Goal: Use online tool/utility: Utilize a website feature to perform a specific function

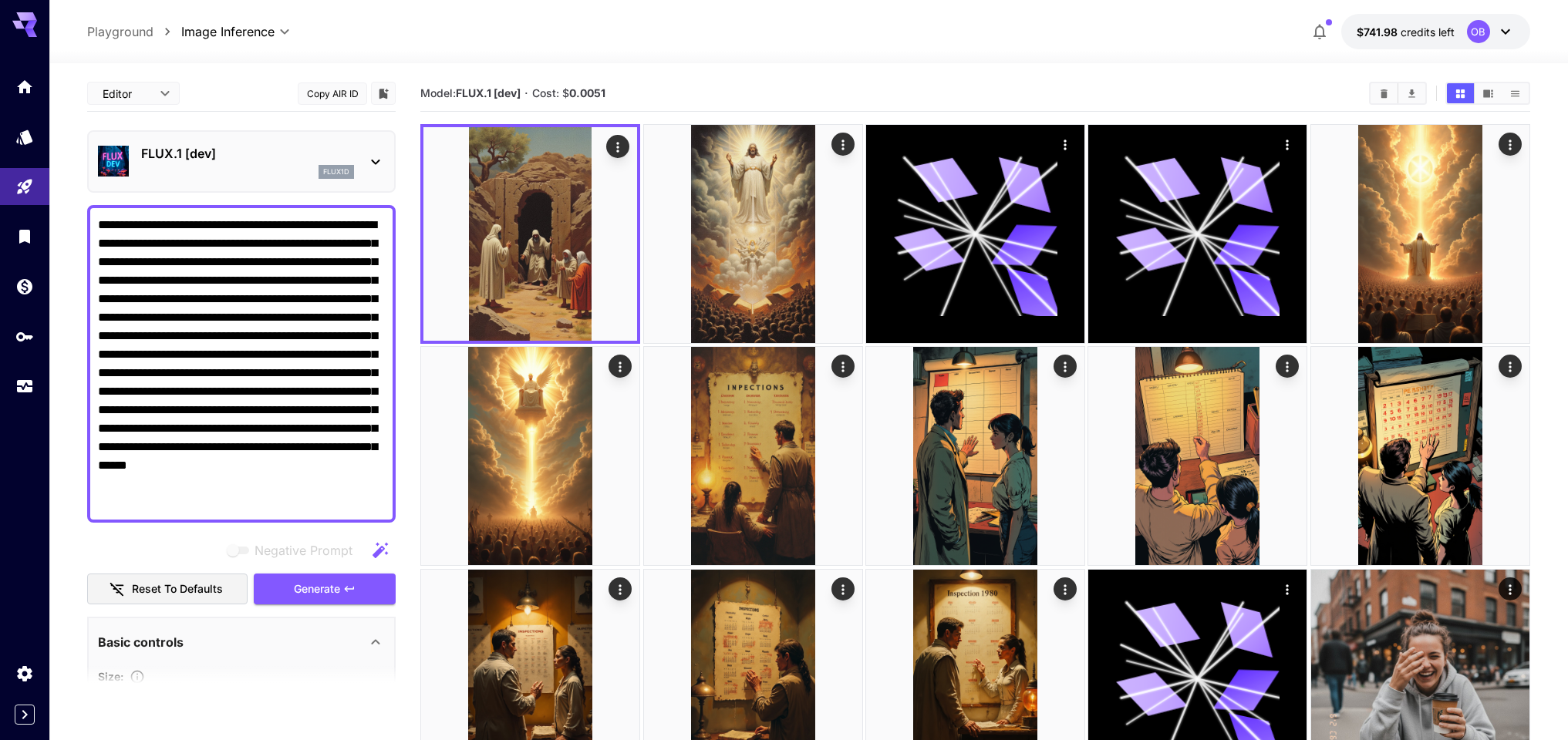
scroll to position [755, 0]
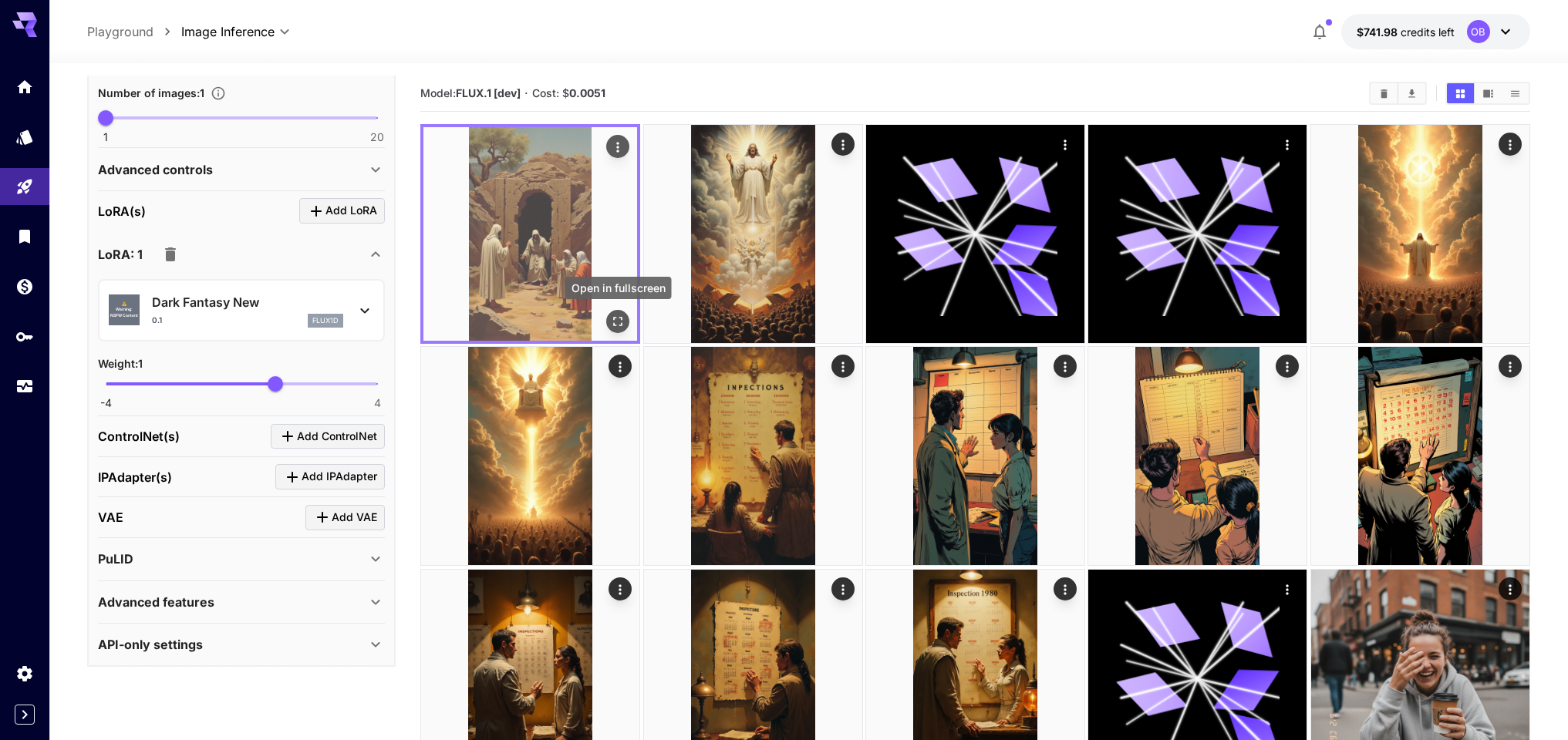
click at [616, 314] on icon "Open in fullscreen" at bounding box center [617, 321] width 15 height 15
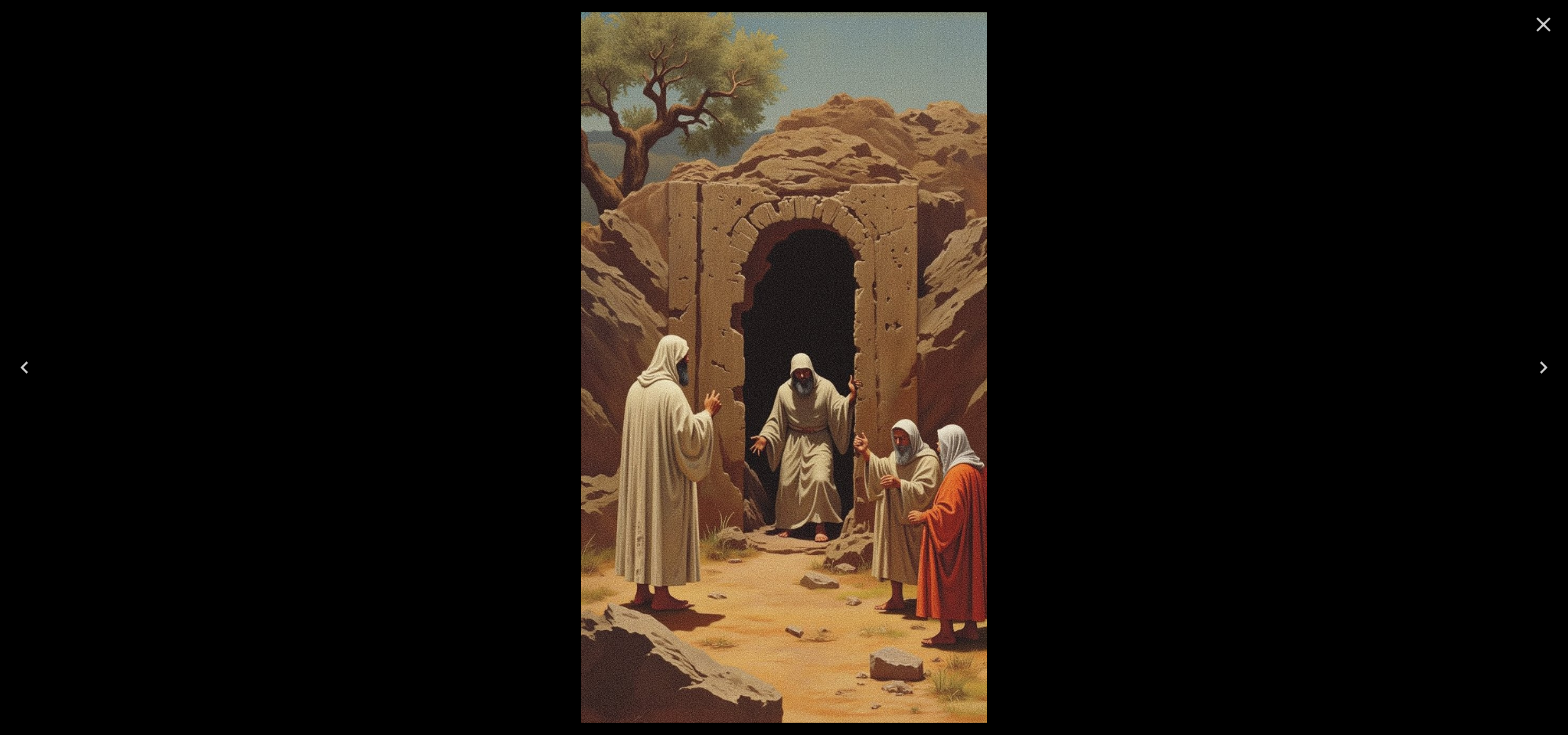
click at [1536, 28] on icon "Close" at bounding box center [1544, 24] width 24 height 24
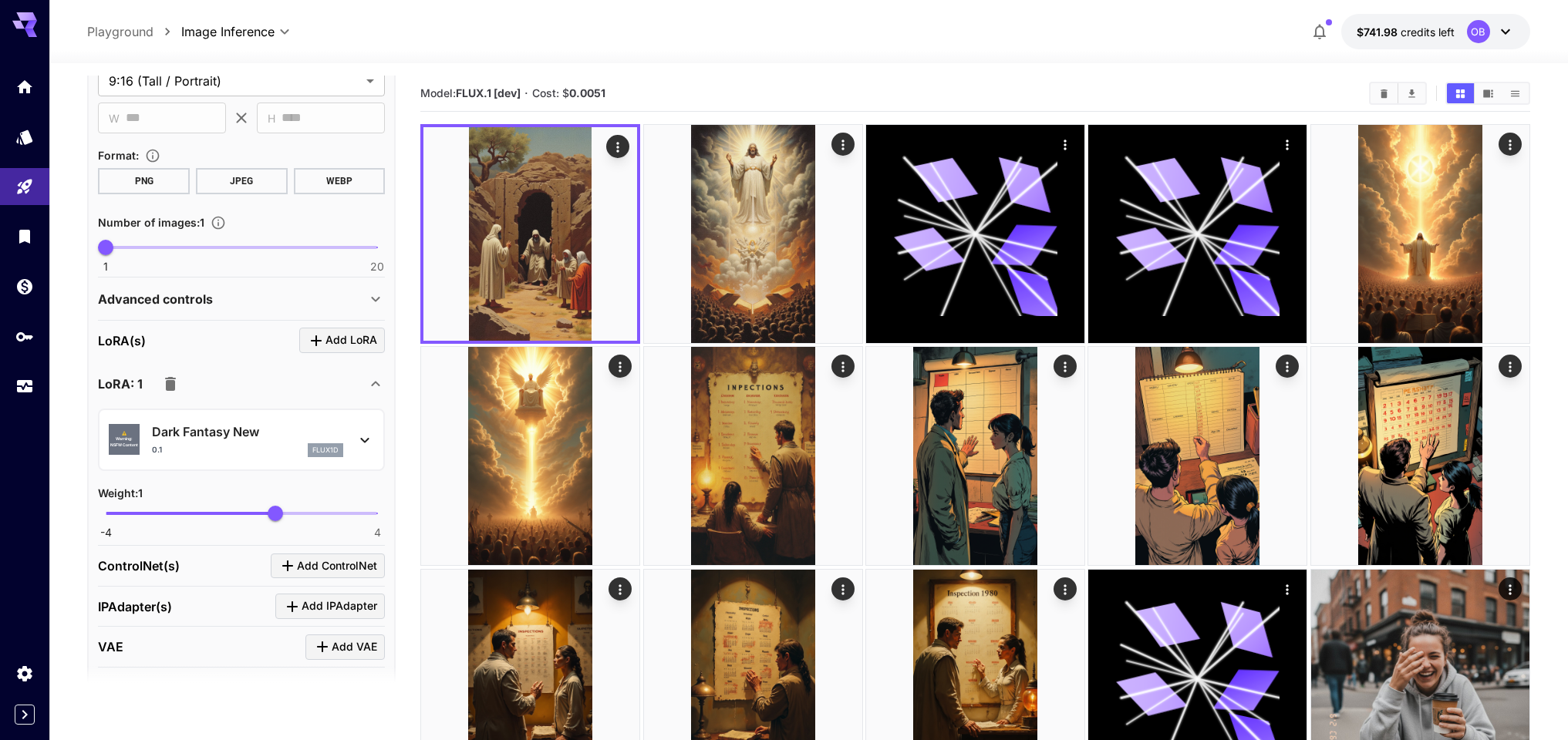
drag, startPoint x: 306, startPoint y: 291, endPoint x: 311, endPoint y: 303, distance: 13.0
click at [306, 293] on div "Advanced controls" at bounding box center [232, 298] width 268 height 18
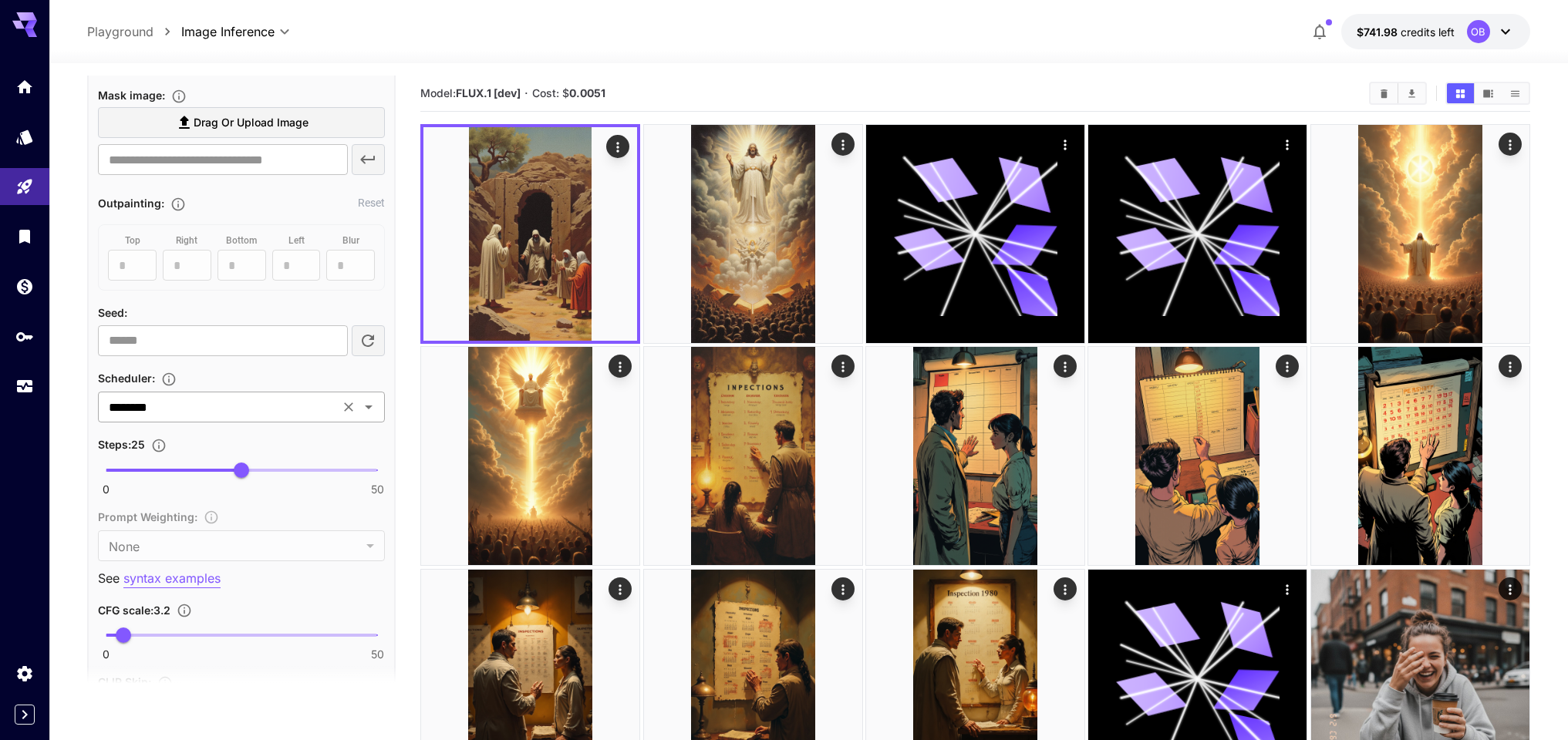
scroll to position [987, 0]
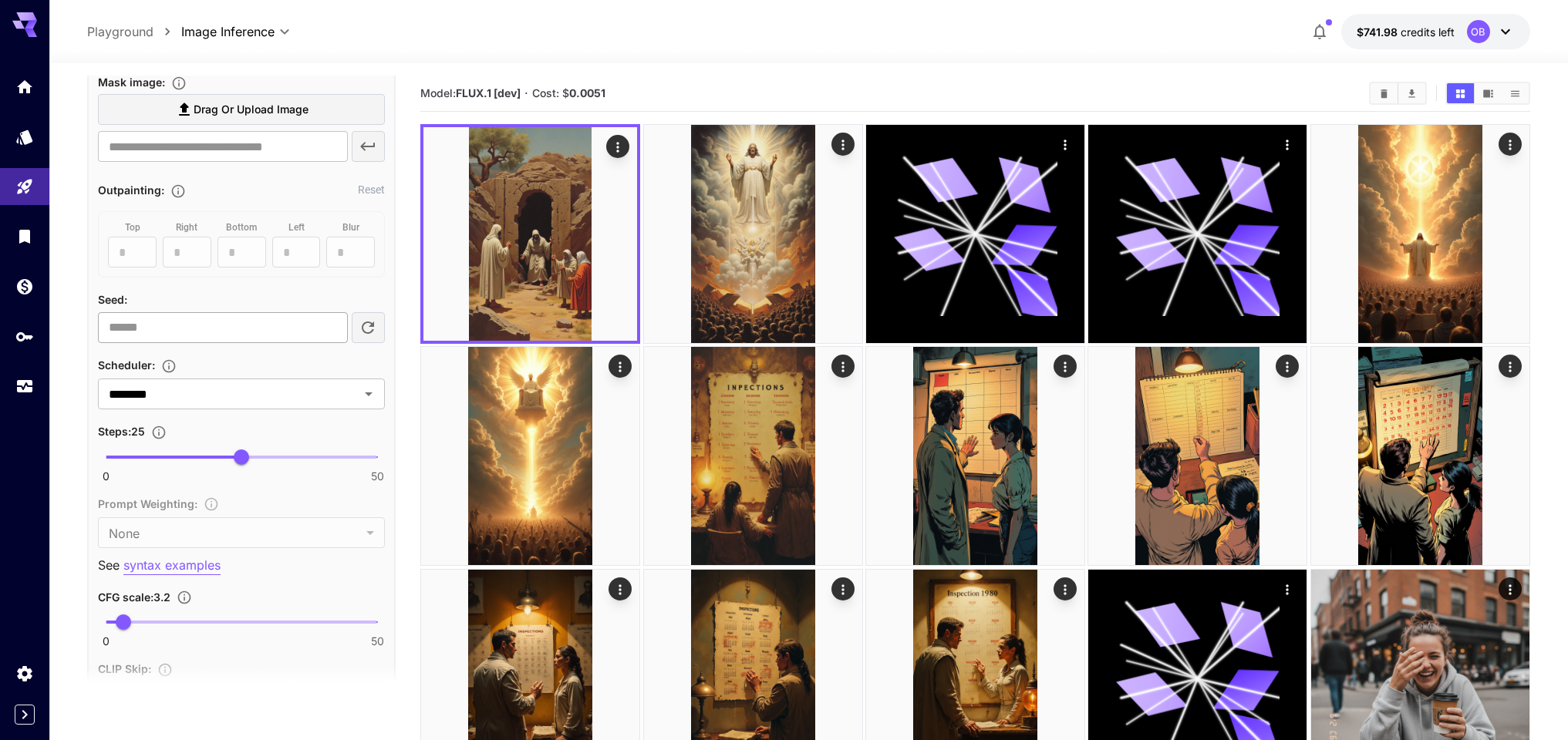
click at [227, 323] on input "number" at bounding box center [222, 328] width 249 height 31
click at [209, 326] on input "number" at bounding box center [222, 328] width 249 height 31
paste input "**********"
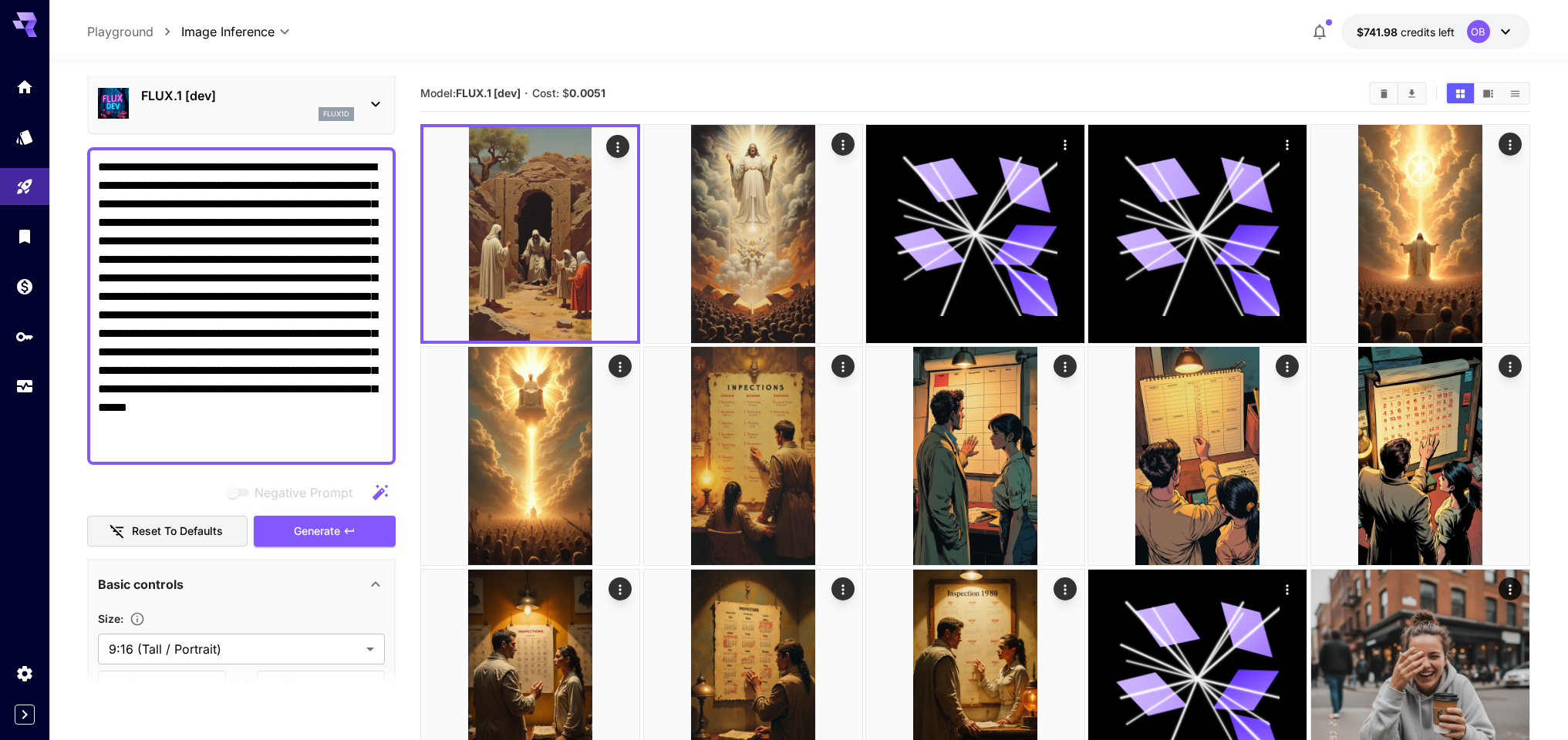
scroll to position [0, 0]
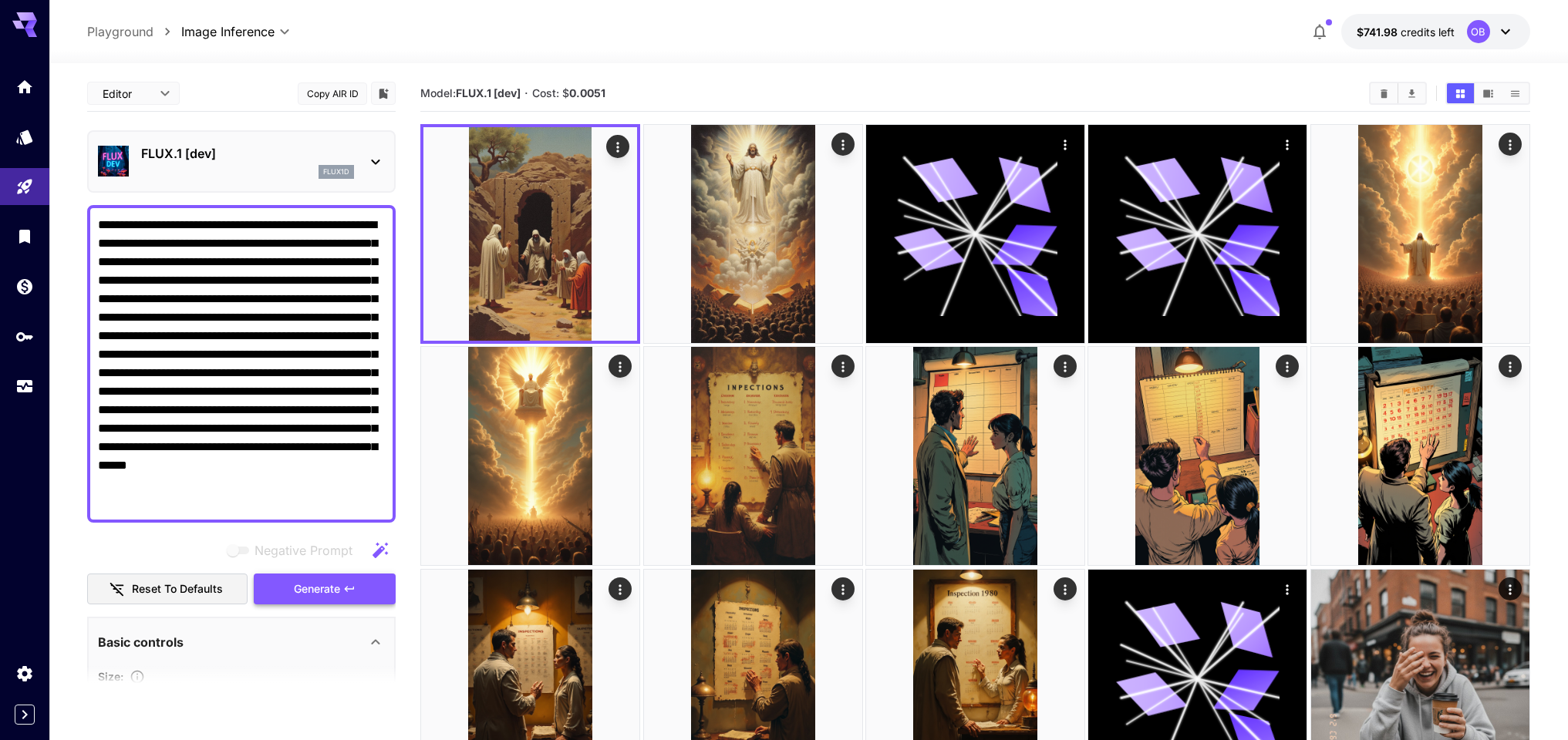
type input "**********"
click at [308, 586] on span "Generate" at bounding box center [317, 589] width 46 height 19
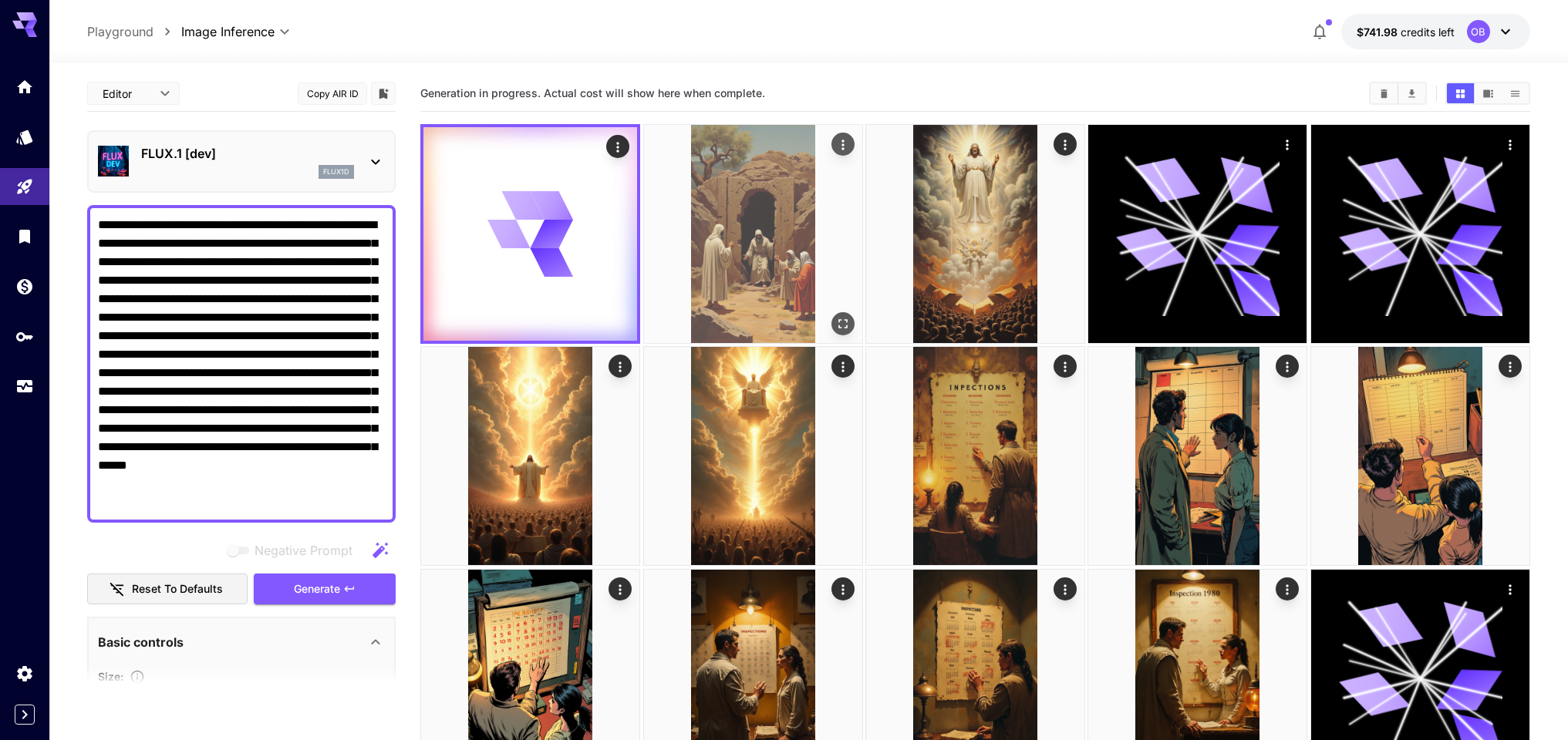
click at [847, 325] on icon "Open in fullscreen" at bounding box center [842, 323] width 15 height 15
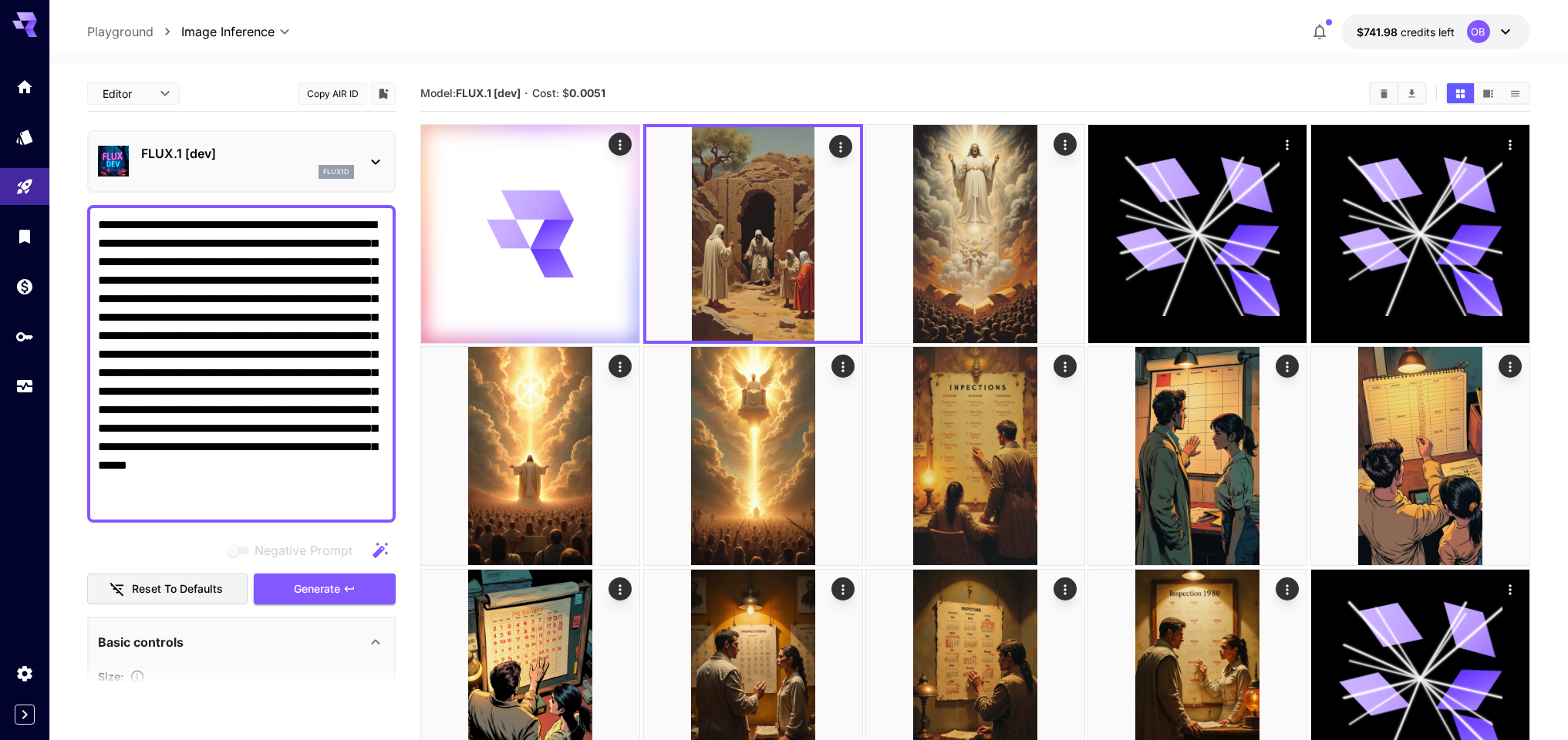
click at [698, 52] on div at bounding box center [808, 53] width 1518 height 18
drag, startPoint x: 580, startPoint y: 94, endPoint x: 602, endPoint y: 95, distance: 22.0
click at [602, 95] on b "0.0051" at bounding box center [587, 93] width 37 height 13
click at [671, 85] on section "Model: FLUX.1 [dev] · Cost: $ 0.0051" at bounding box center [889, 93] width 936 height 18
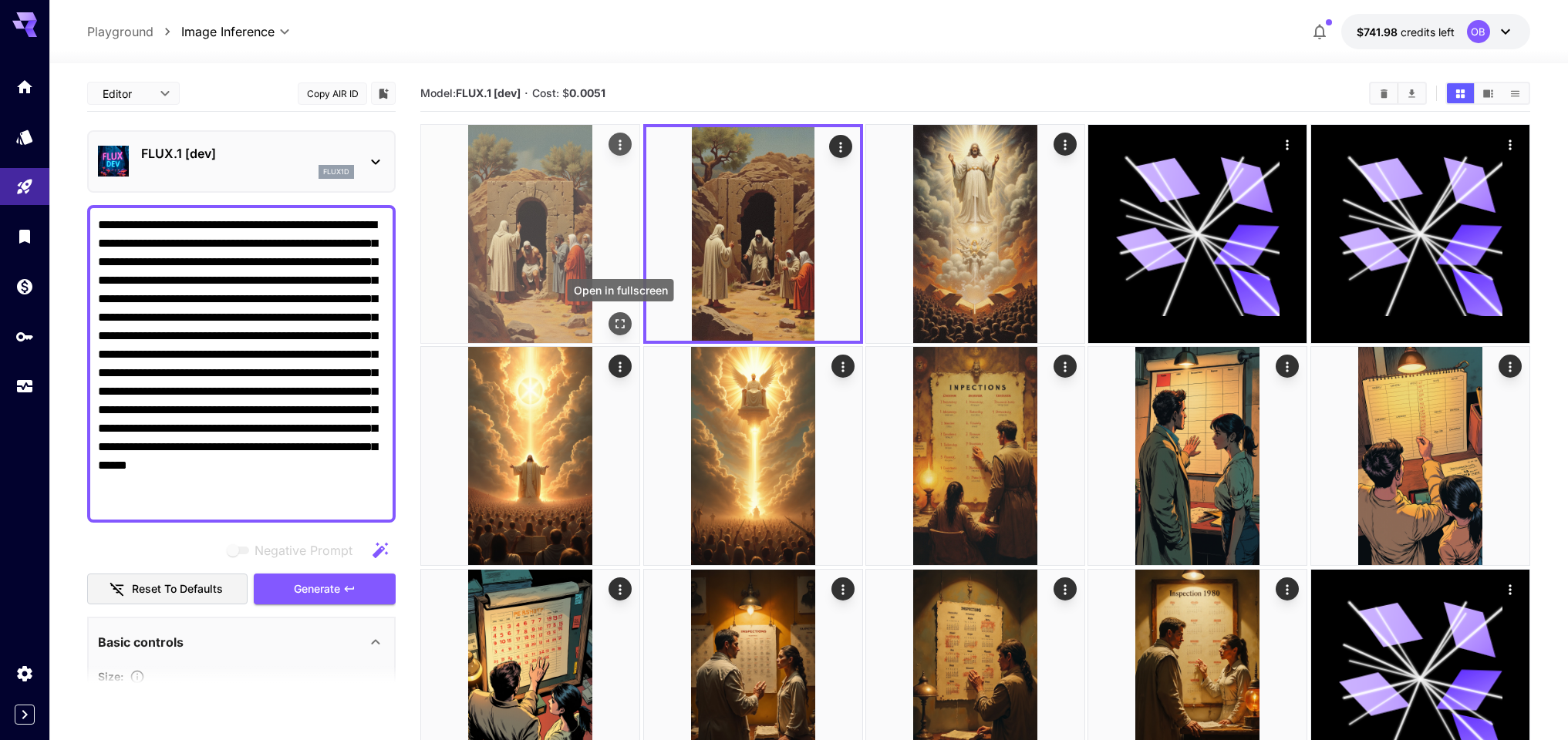
click at [621, 324] on icon "Open in fullscreen" at bounding box center [620, 323] width 15 height 15
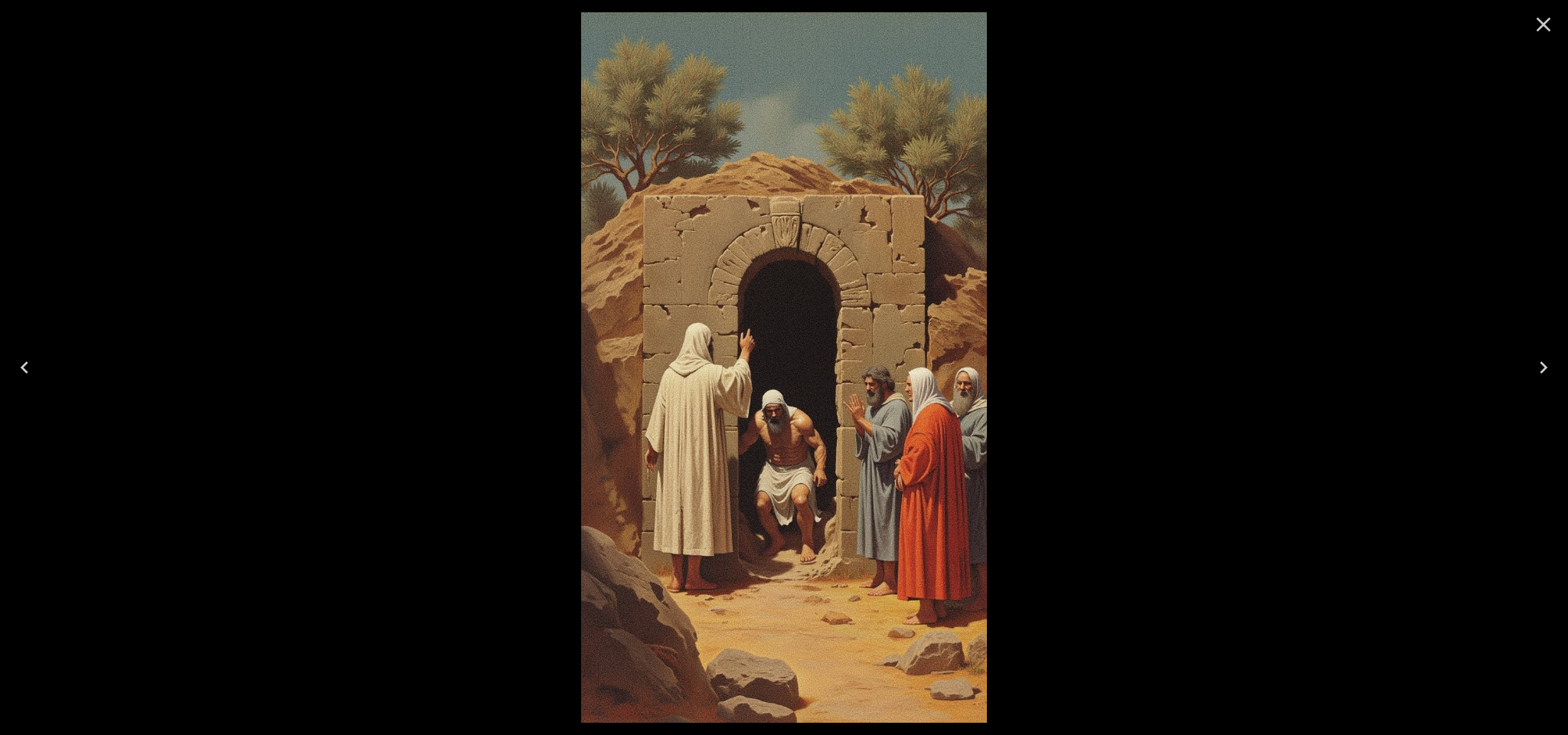
click at [398, 15] on div at bounding box center [784, 367] width 1568 height 735
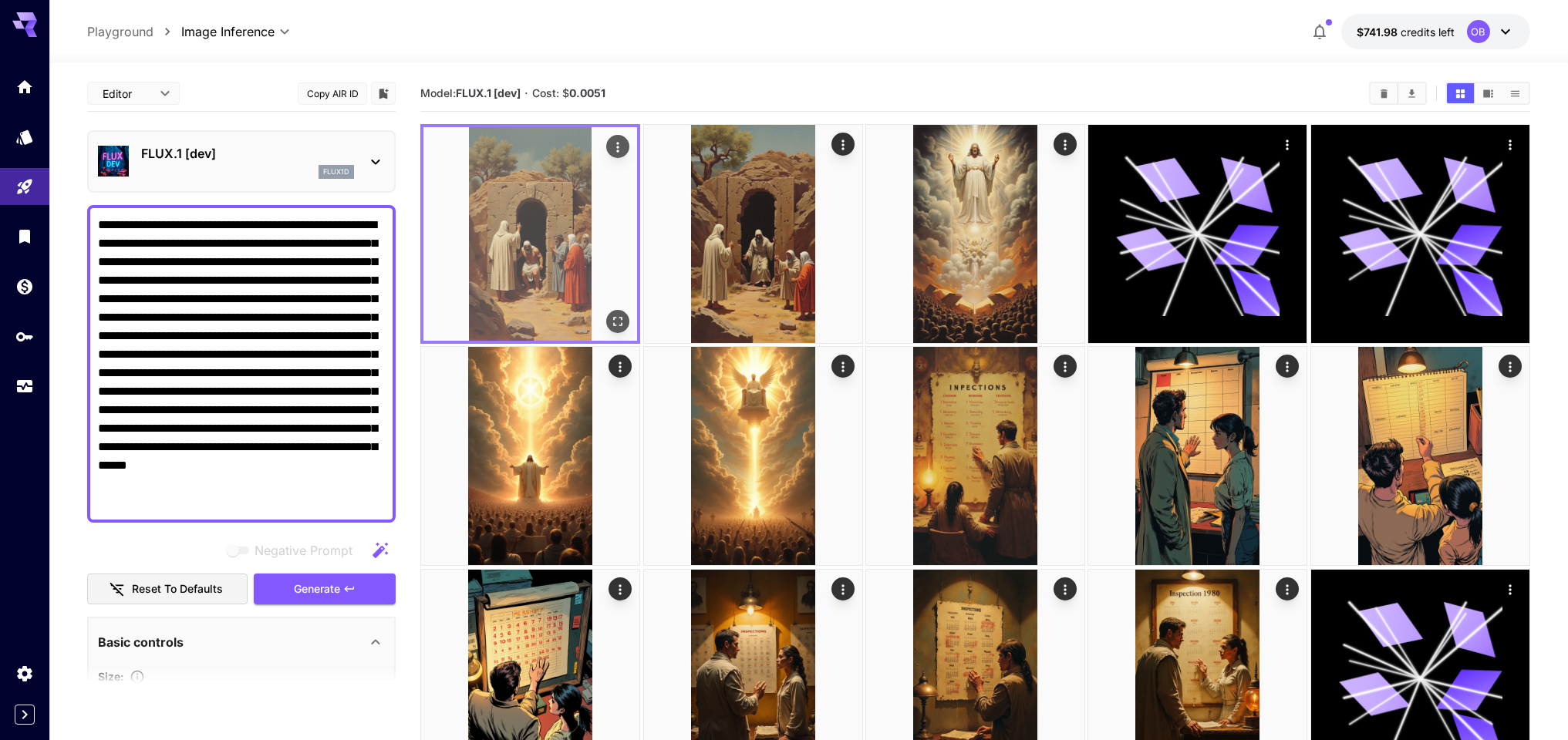
click at [625, 318] on icon "Open in fullscreen" at bounding box center [617, 321] width 15 height 15
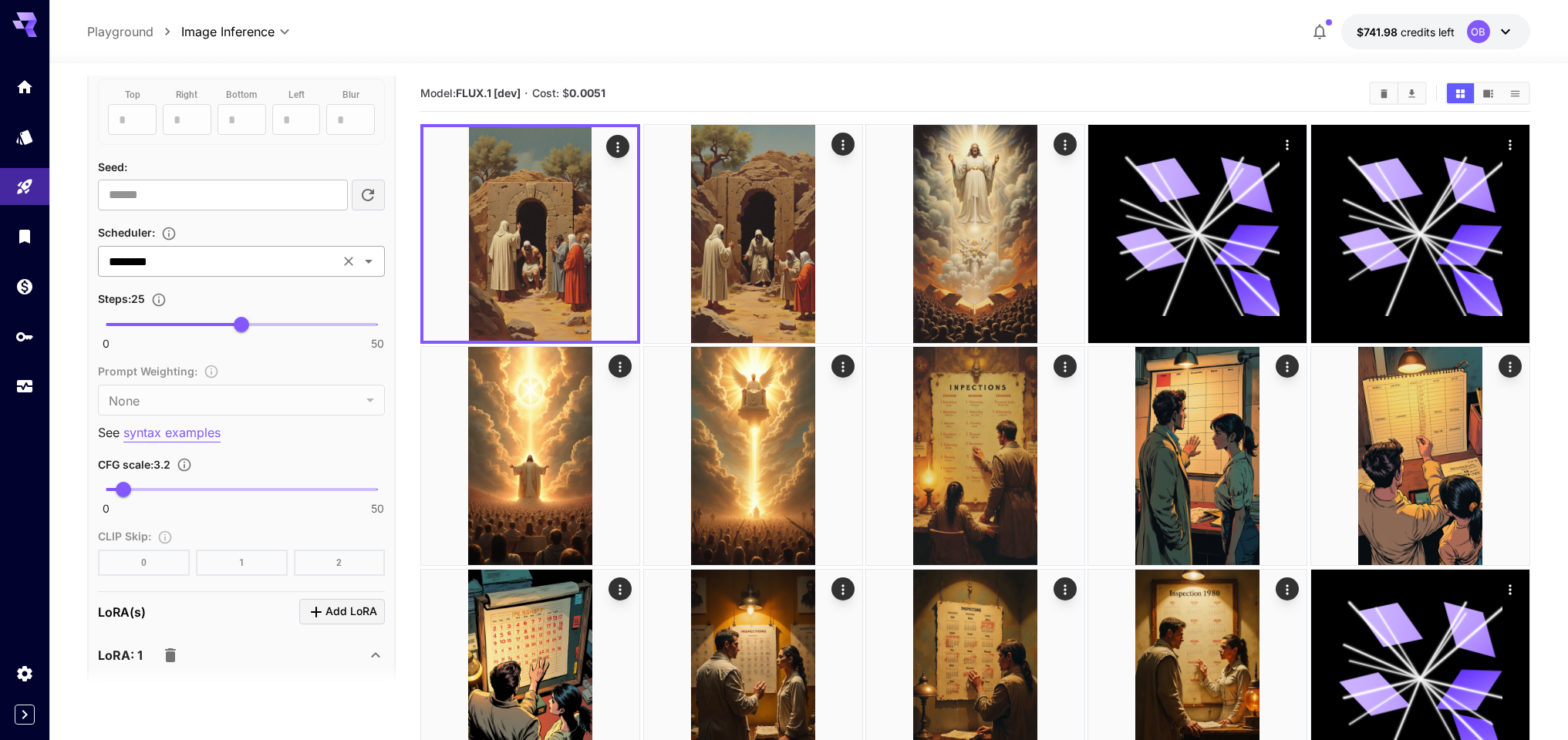
scroll to position [1184, 0]
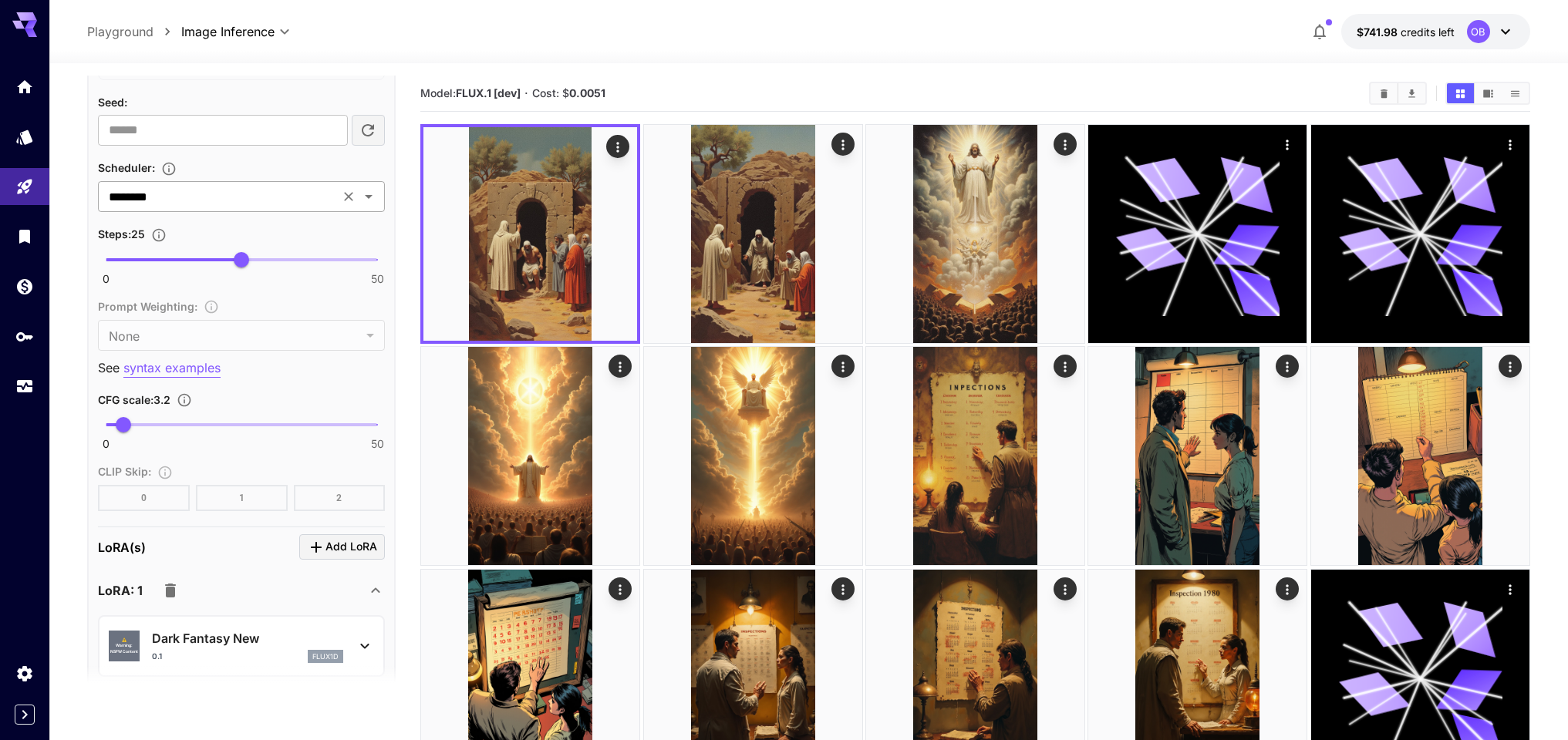
click at [280, 202] on input "********" at bounding box center [218, 196] width 233 height 21
click at [280, 201] on input "********" at bounding box center [218, 196] width 233 height 21
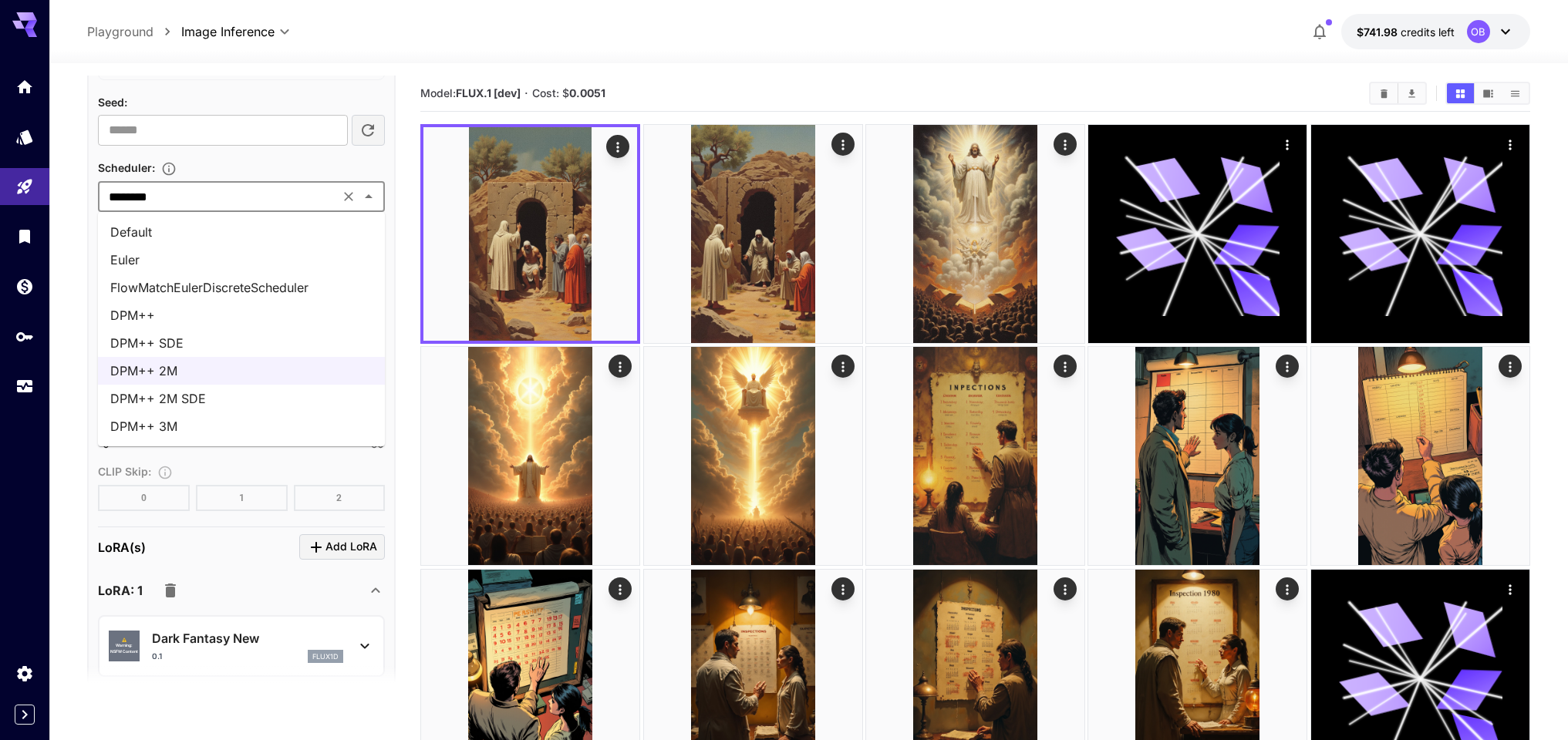
click at [384, 454] on div "**********" at bounding box center [241, 139] width 287 height 746
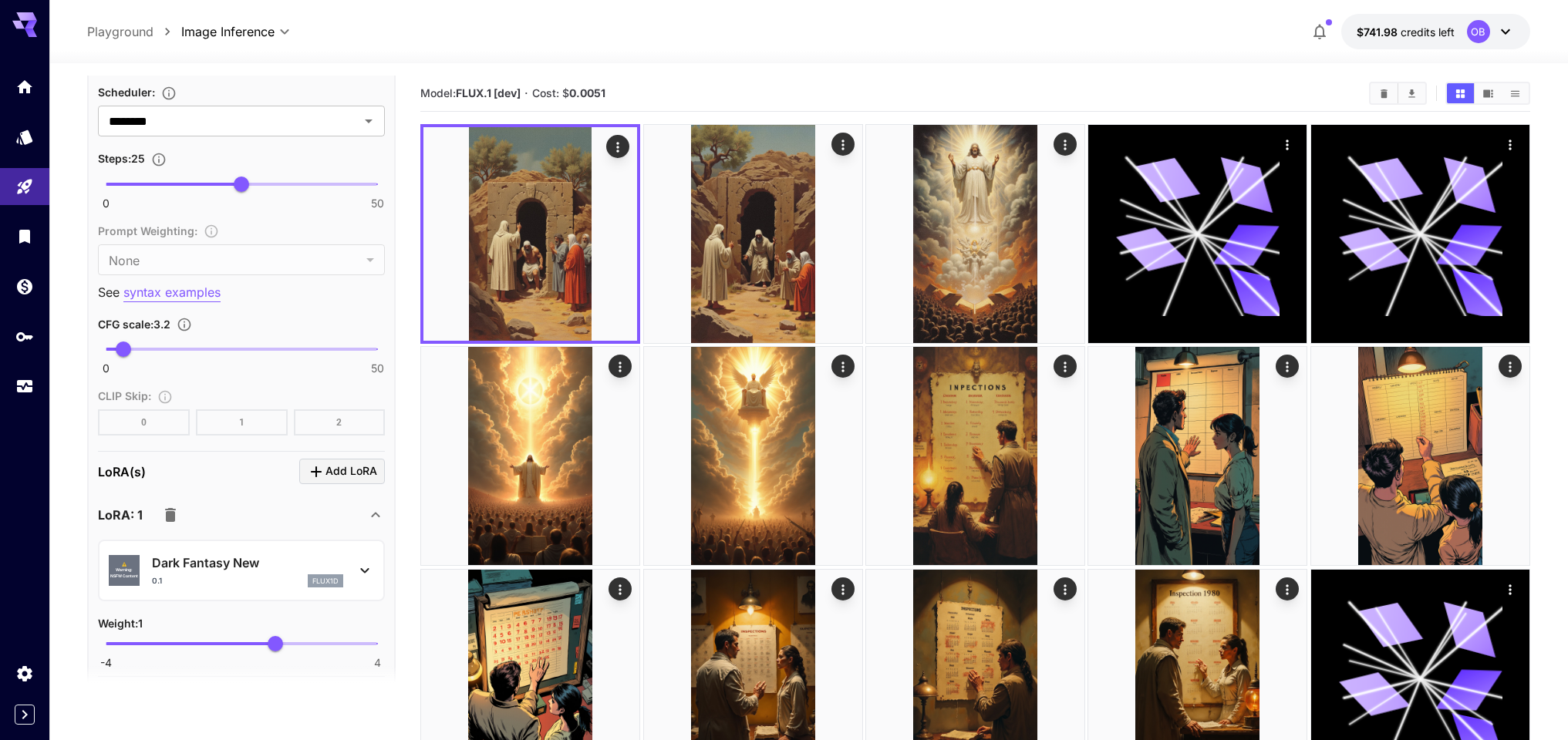
scroll to position [1519, 0]
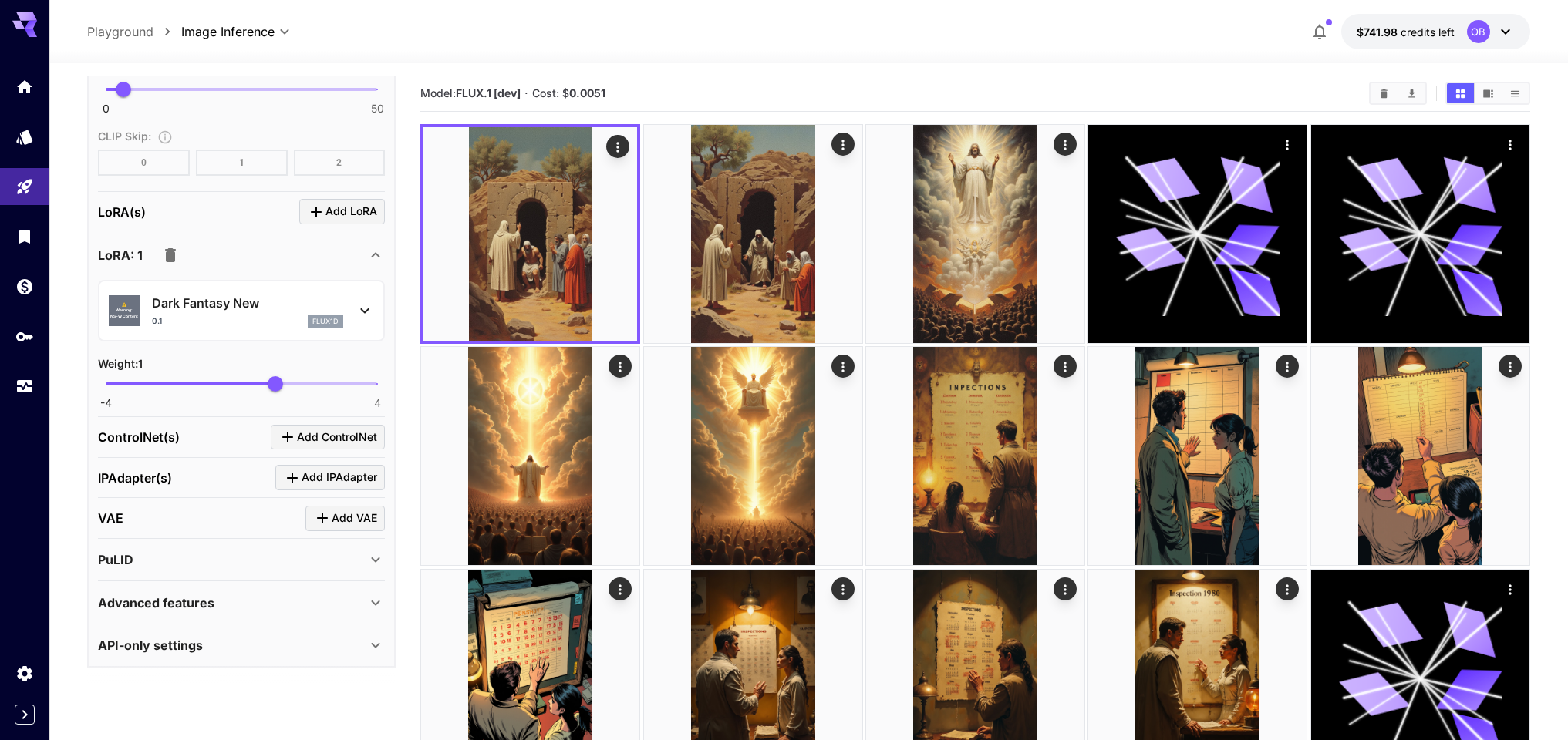
click at [300, 304] on p "Dark Fantasy New" at bounding box center [247, 302] width 191 height 18
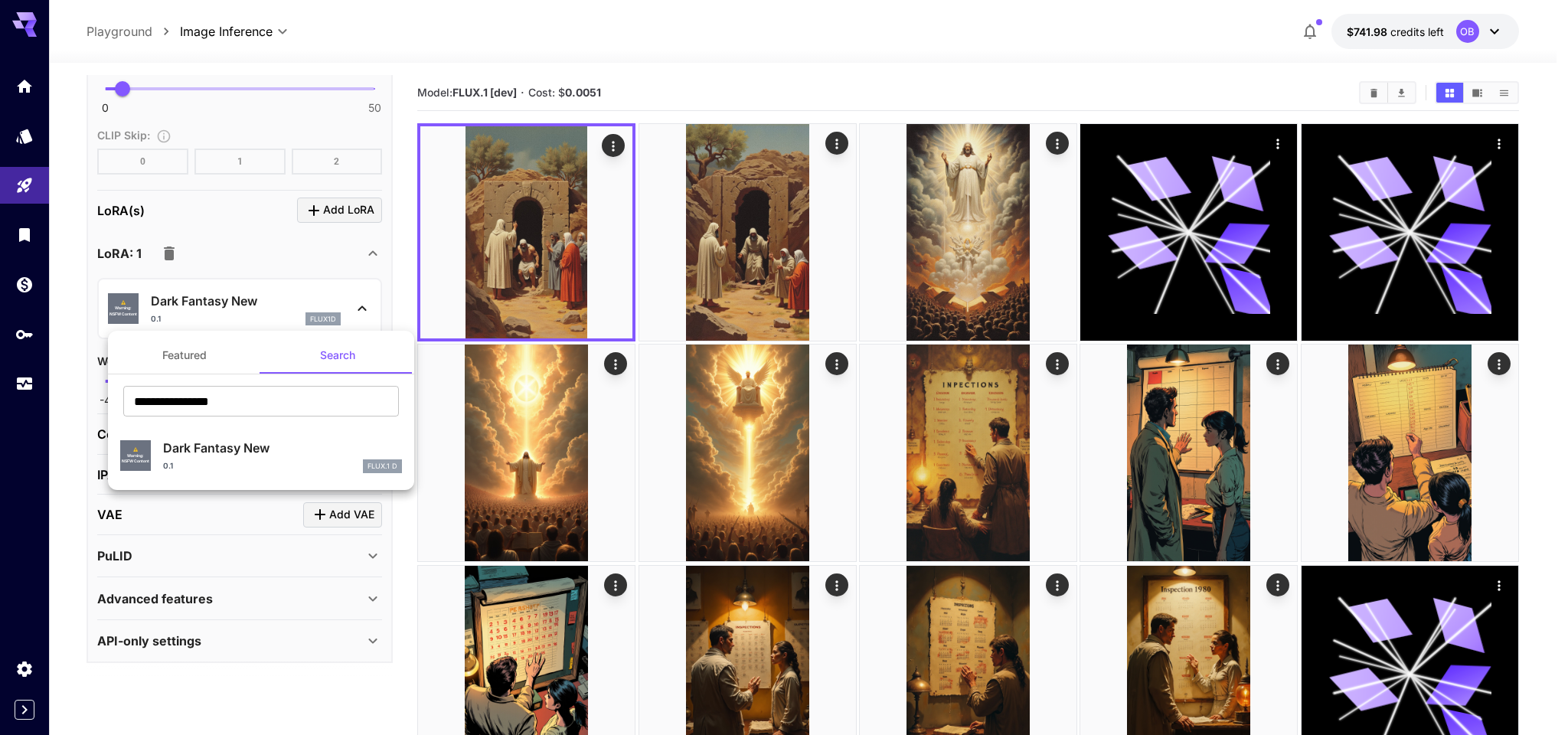
click at [299, 301] on div at bounding box center [784, 367] width 1568 height 735
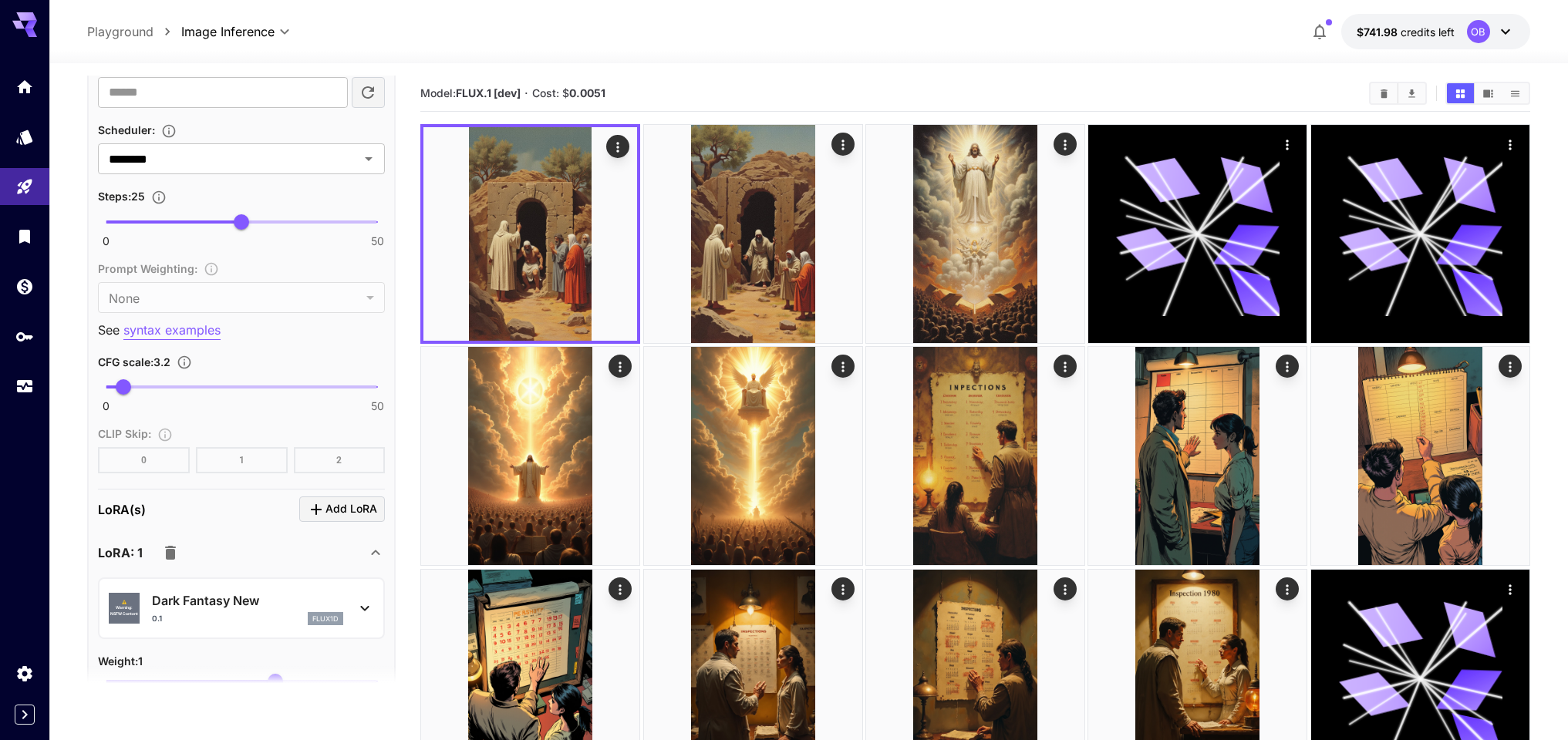
scroll to position [1159, 0]
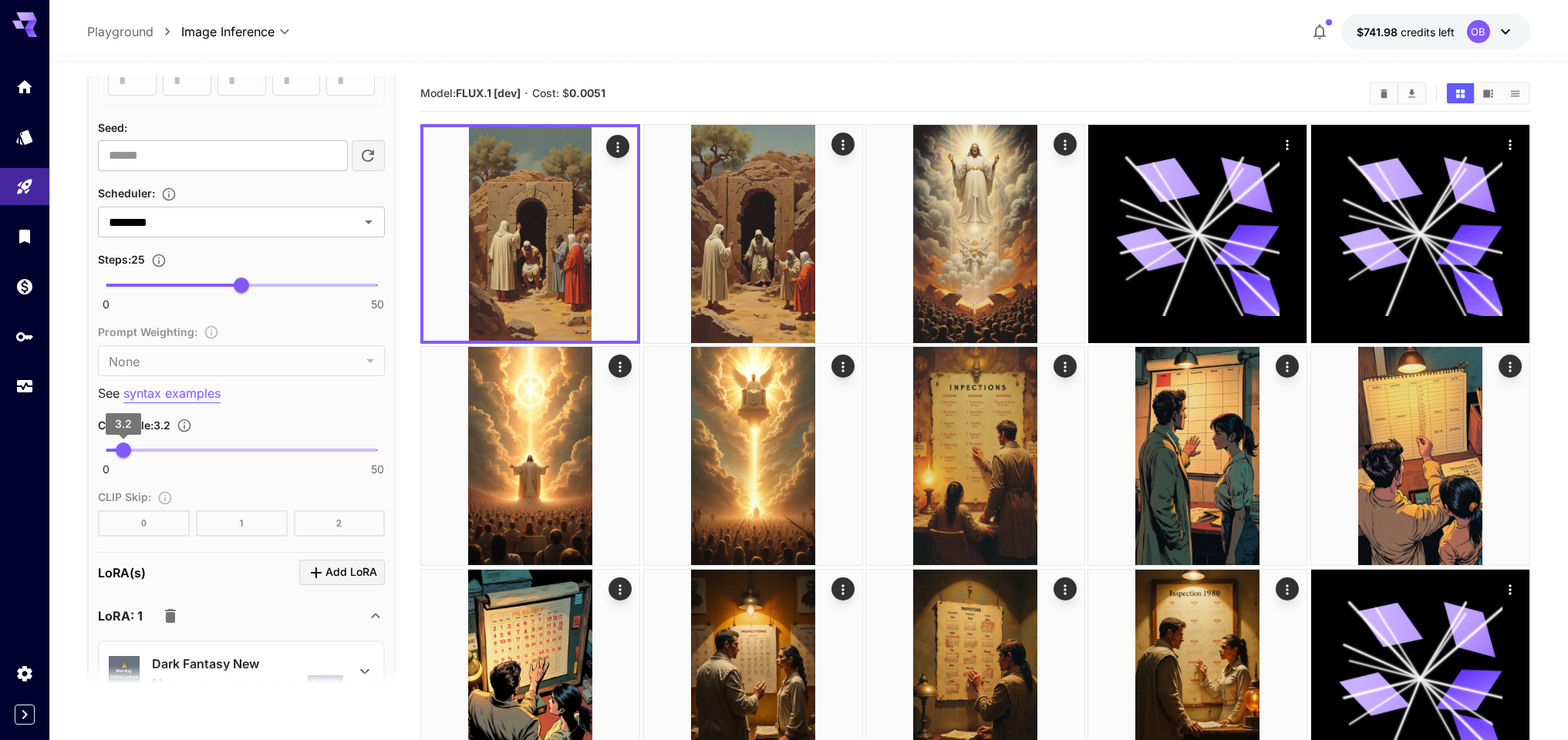
click at [125, 445] on span "3.2" at bounding box center [123, 450] width 15 height 15
click at [126, 445] on span "3.7" at bounding box center [125, 450] width 15 height 15
type input "***"
click at [238, 278] on span "25" at bounding box center [240, 285] width 15 height 15
type input "**"
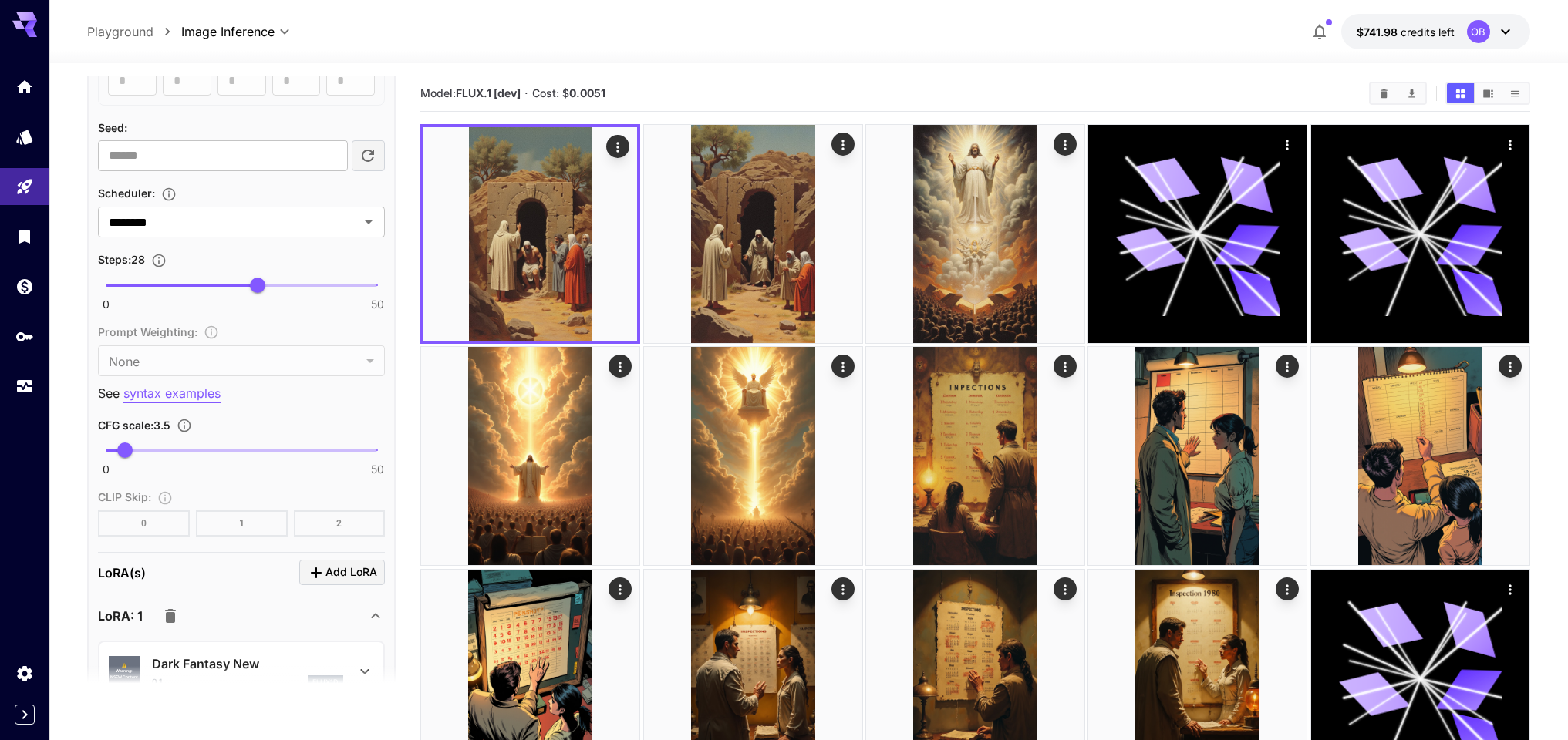
click at [385, 194] on div "**********" at bounding box center [241, 243] width 309 height 1570
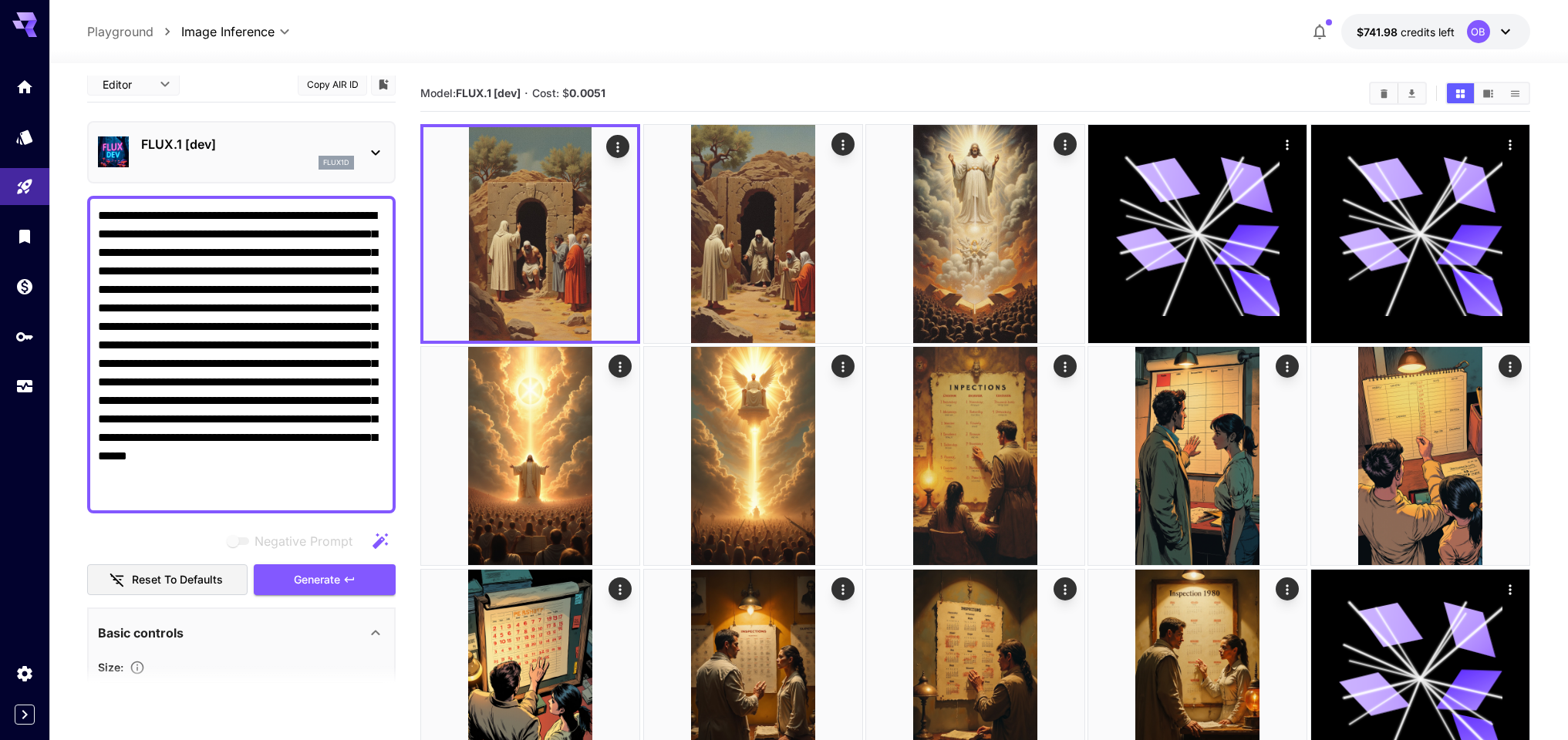
scroll to position [0, 0]
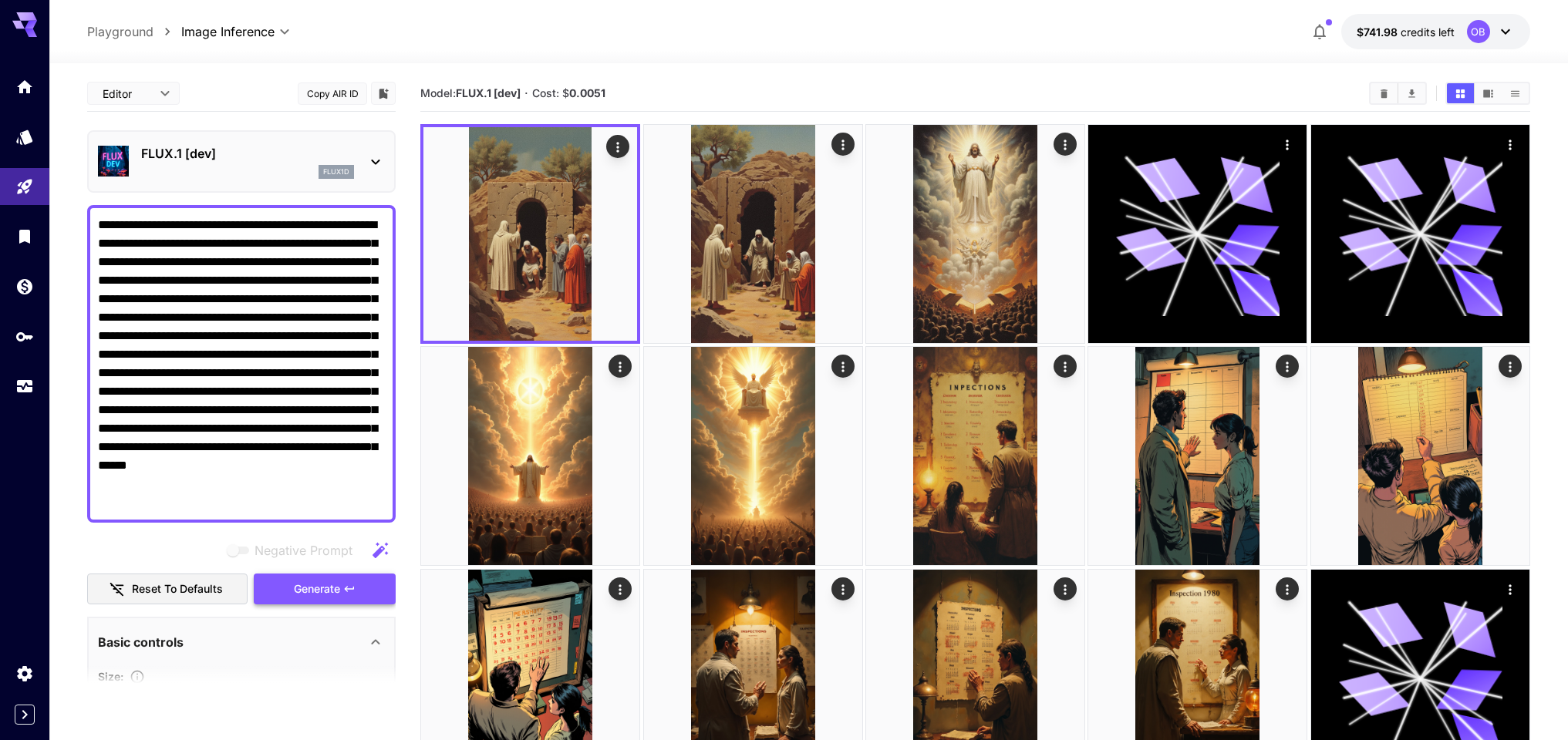
click at [339, 584] on span "Generate" at bounding box center [317, 589] width 46 height 19
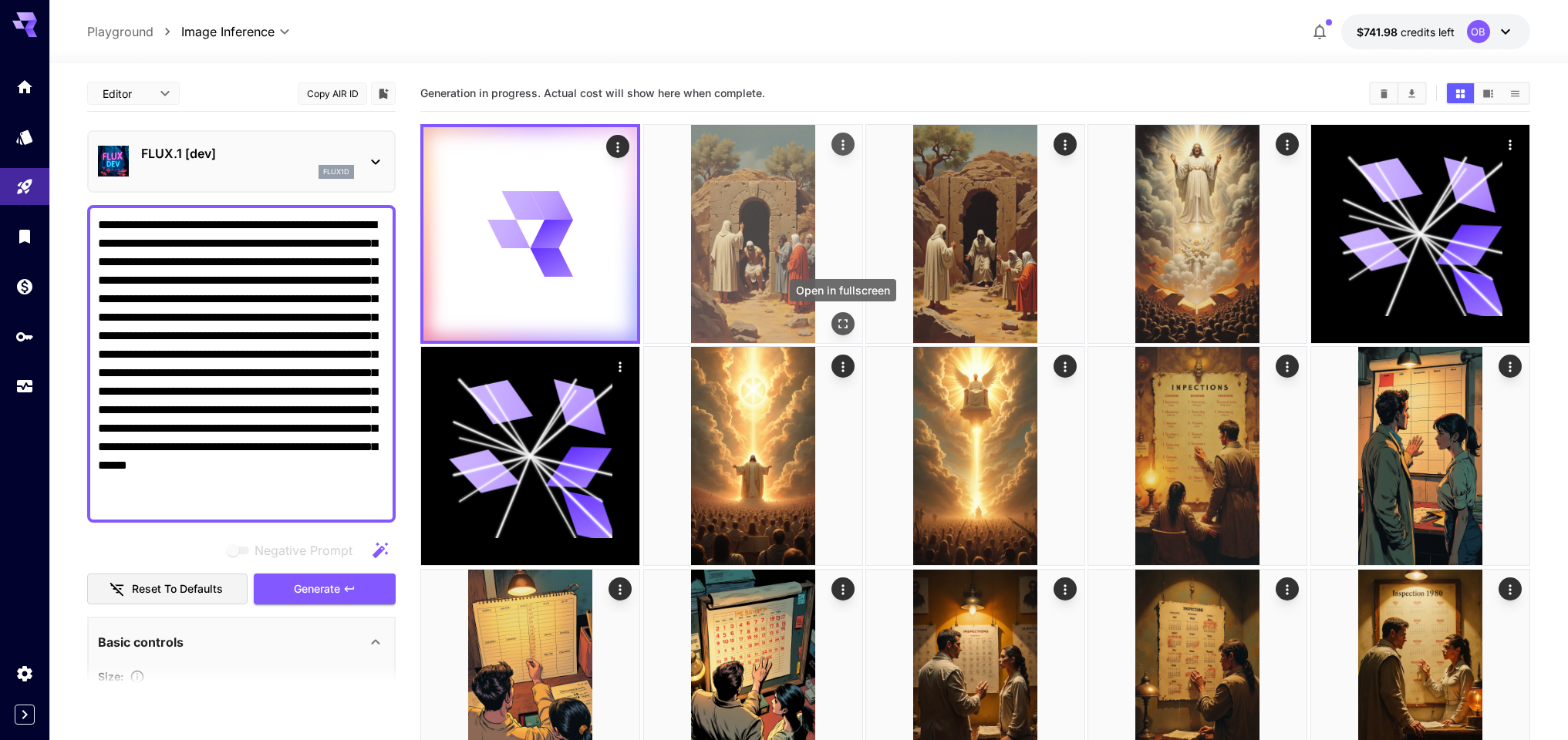
click at [840, 323] on icon "Open in fullscreen" at bounding box center [842, 323] width 15 height 15
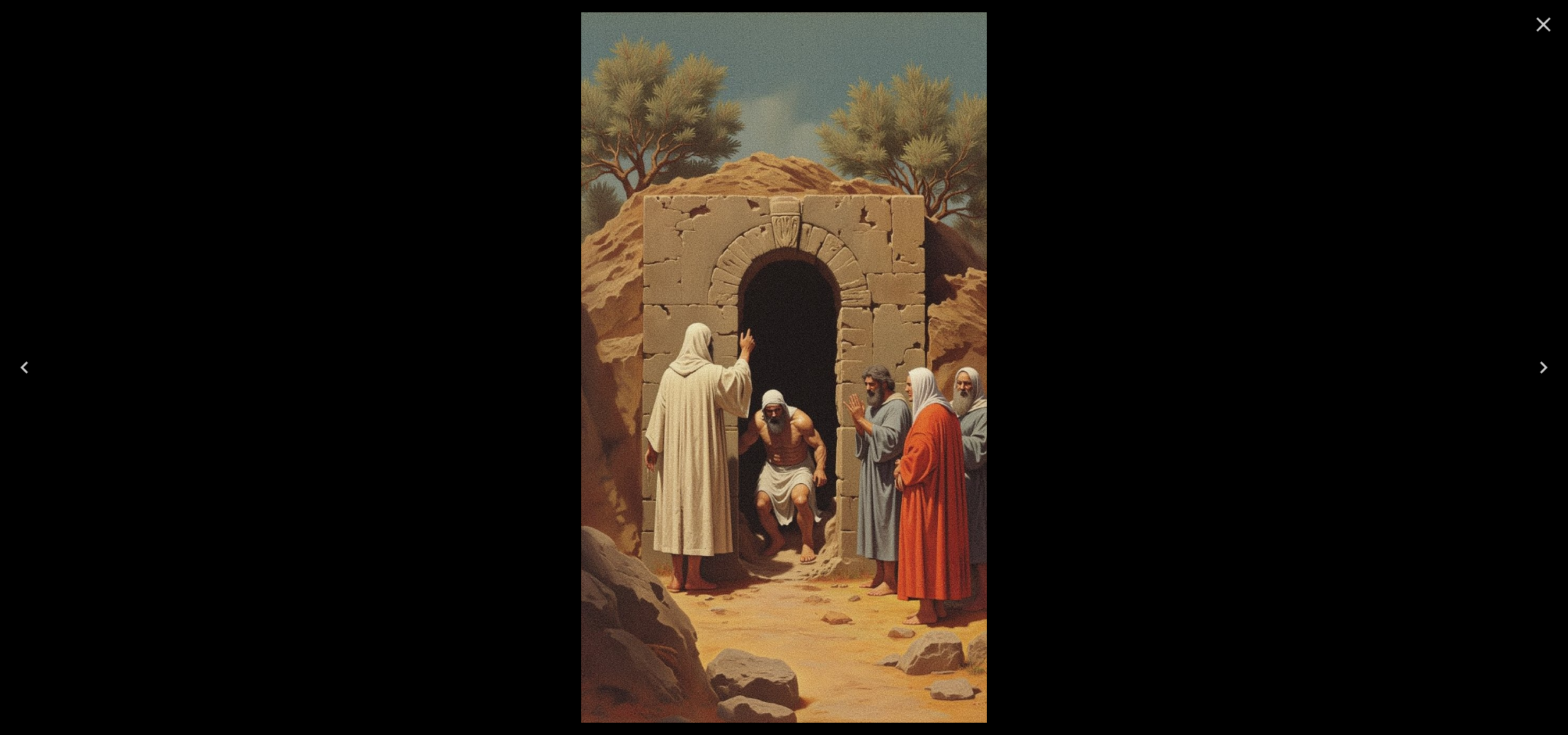
click at [1191, 343] on div at bounding box center [784, 367] width 1568 height 735
click at [1544, 14] on icon "Close" at bounding box center [1544, 24] width 24 height 24
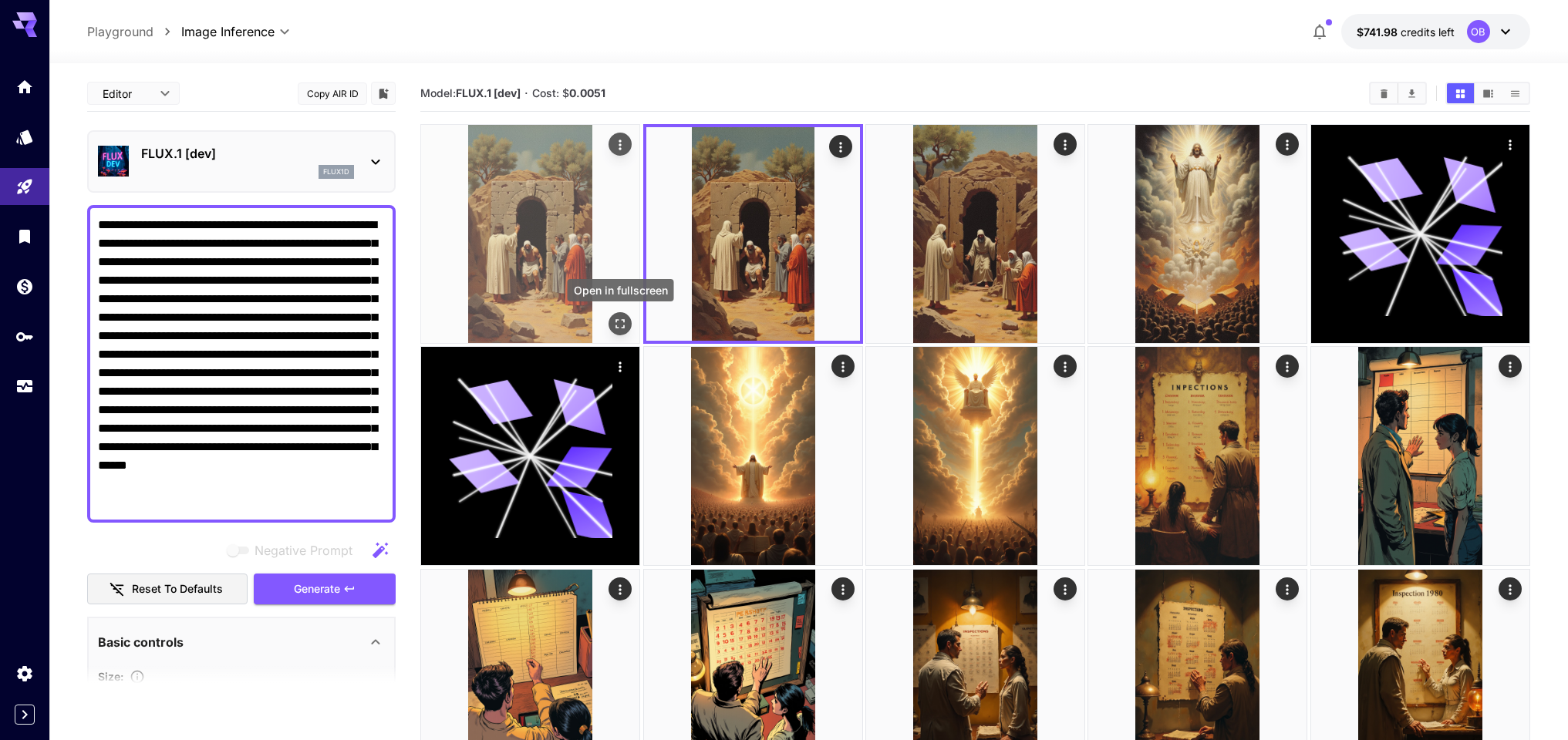
drag, startPoint x: 625, startPoint y: 320, endPoint x: 627, endPoint y: 311, distance: 9.2
click at [625, 319] on icon "Open in fullscreen" at bounding box center [620, 323] width 15 height 15
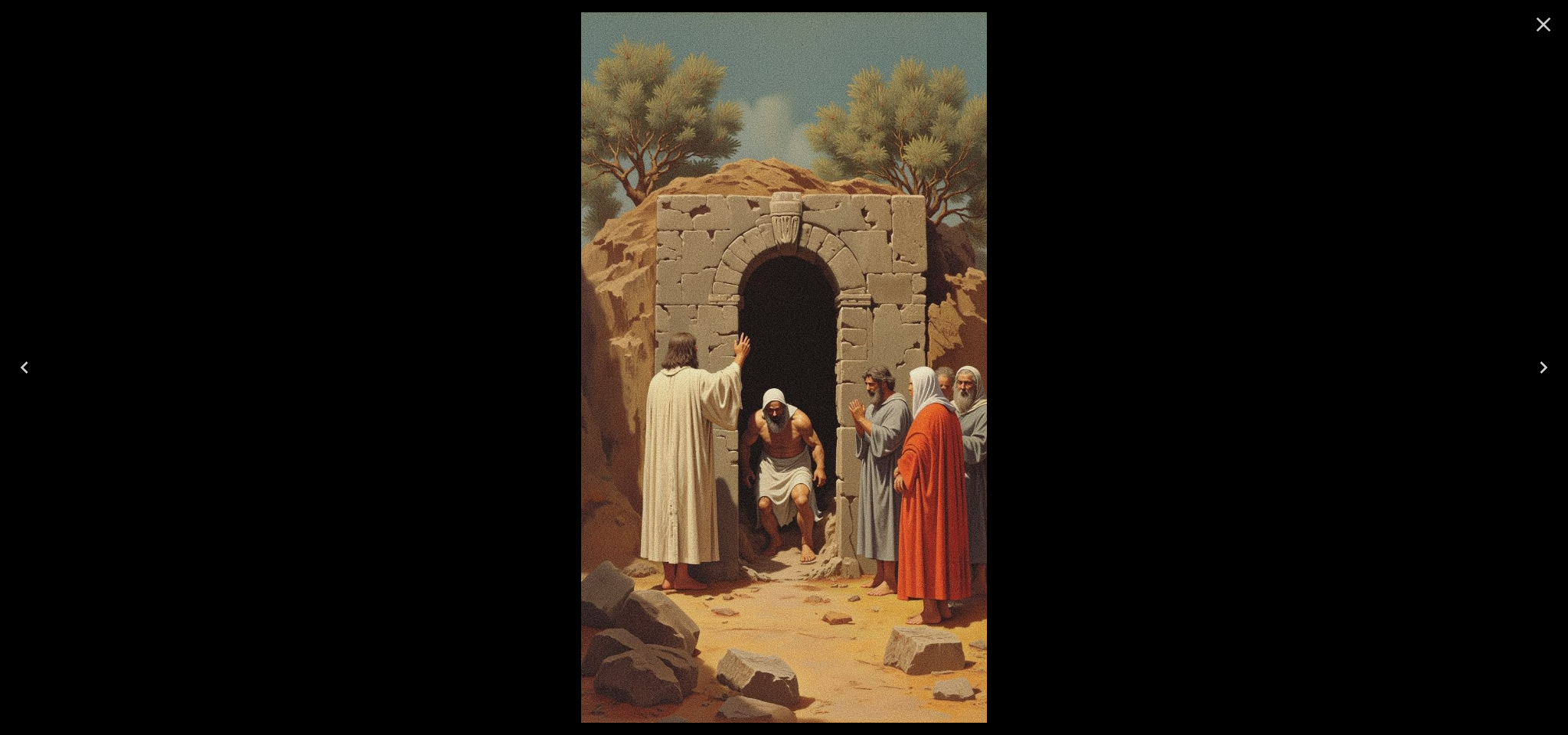
drag, startPoint x: 1113, startPoint y: 89, endPoint x: 1324, endPoint y: 61, distance: 212.8
click at [1113, 89] on div at bounding box center [784, 367] width 1568 height 735
click at [1546, 32] on icon "Close" at bounding box center [1544, 24] width 24 height 24
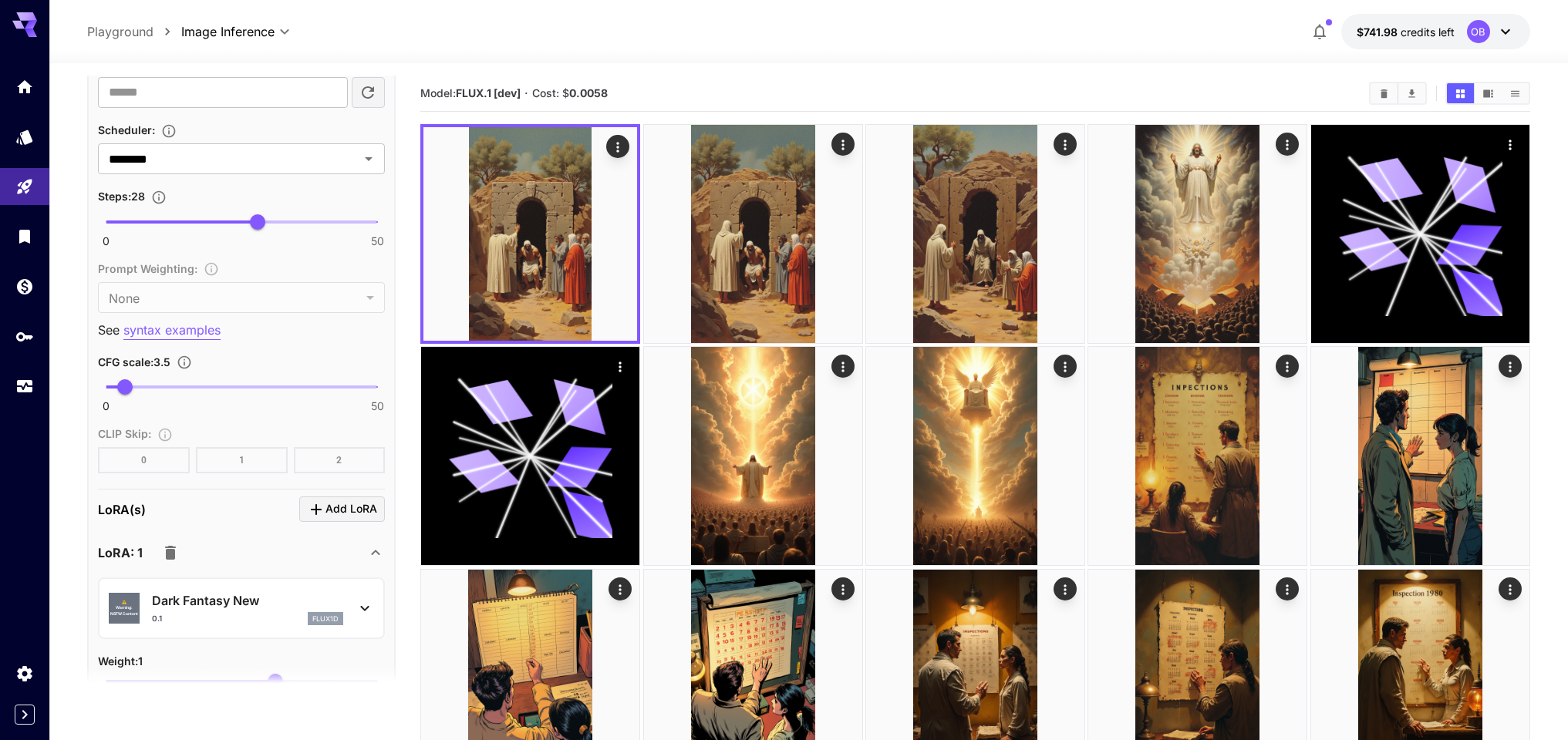
scroll to position [1234, 0]
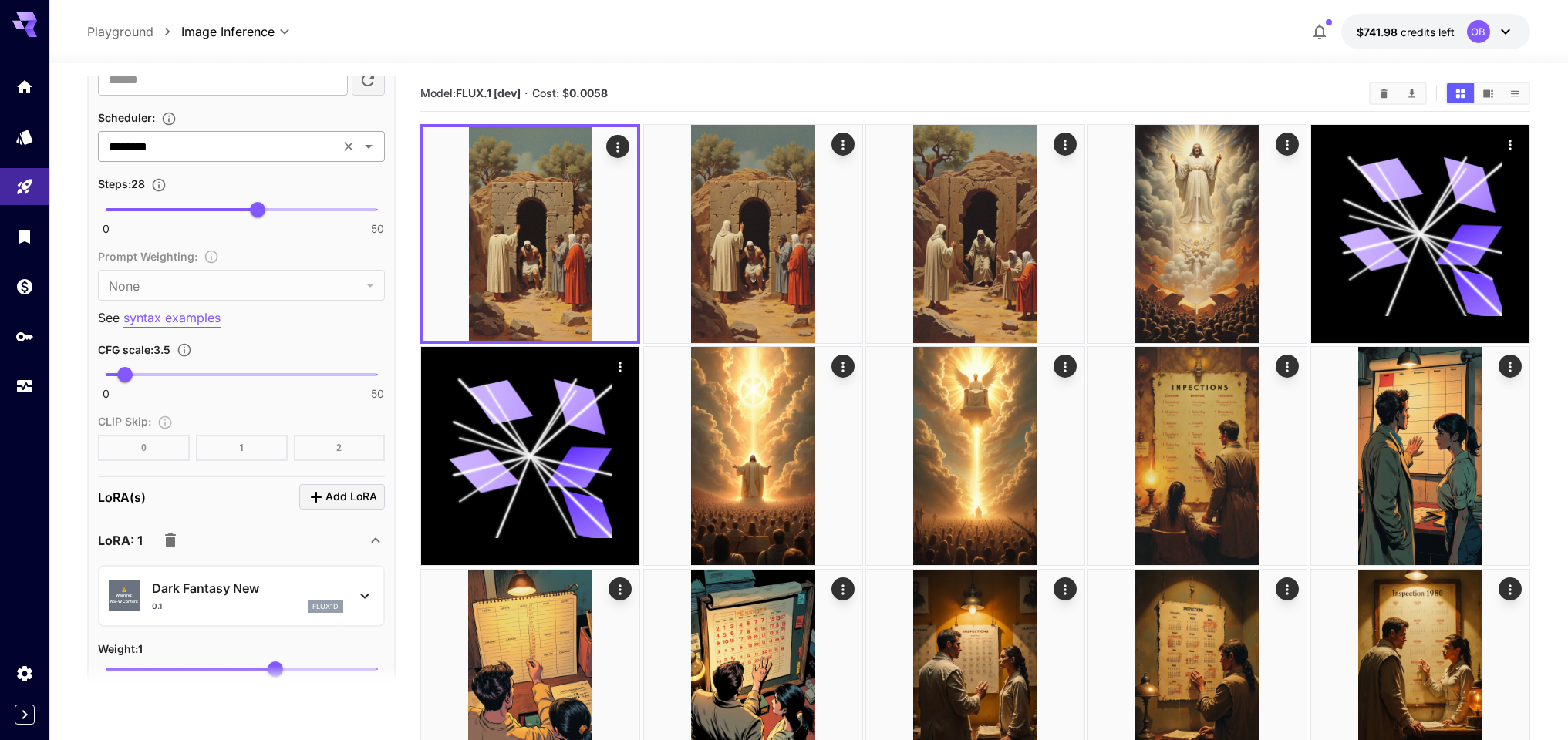
click at [221, 143] on input "********" at bounding box center [218, 146] width 233 height 21
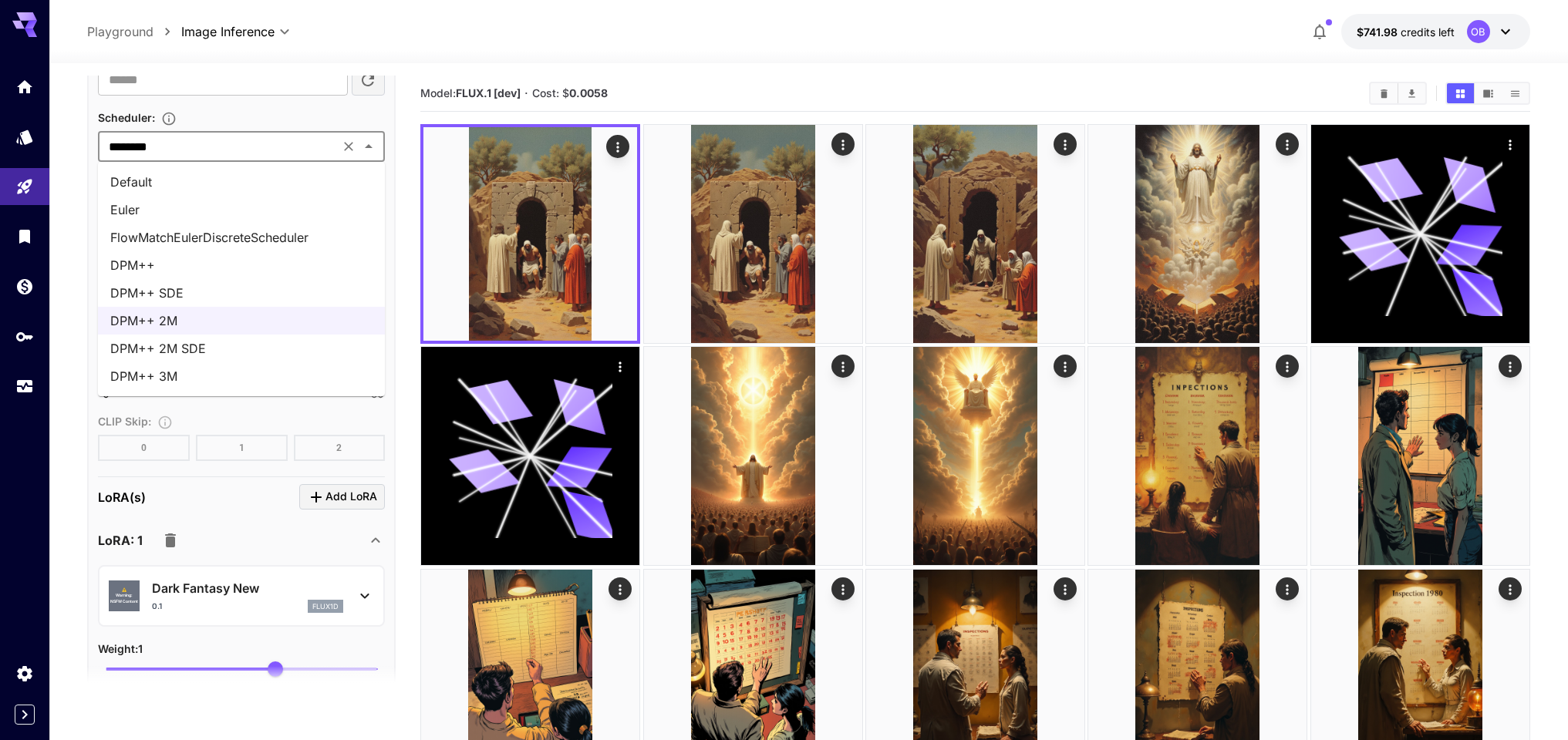
click at [187, 178] on li "Default" at bounding box center [241, 182] width 287 height 28
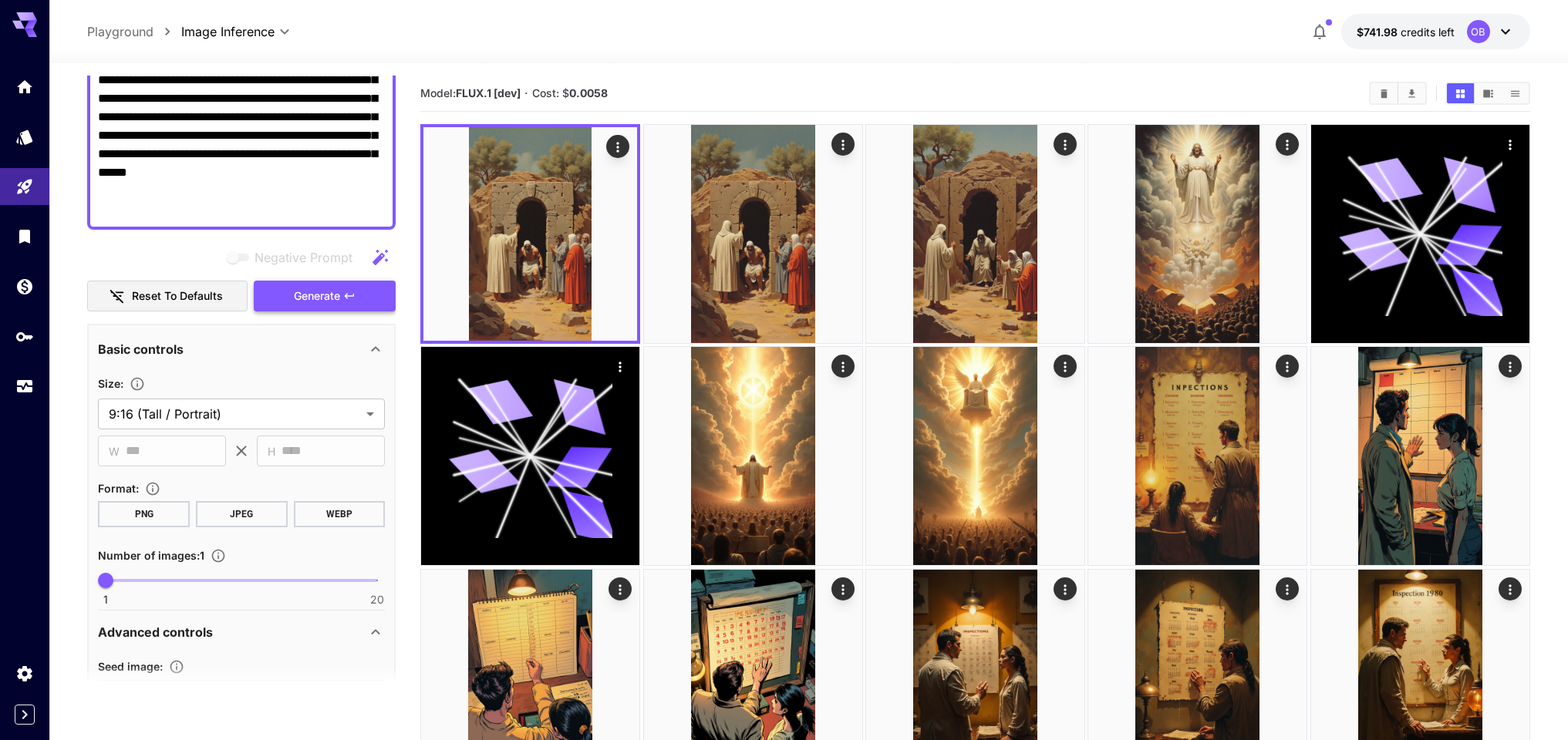
scroll to position [268, 0]
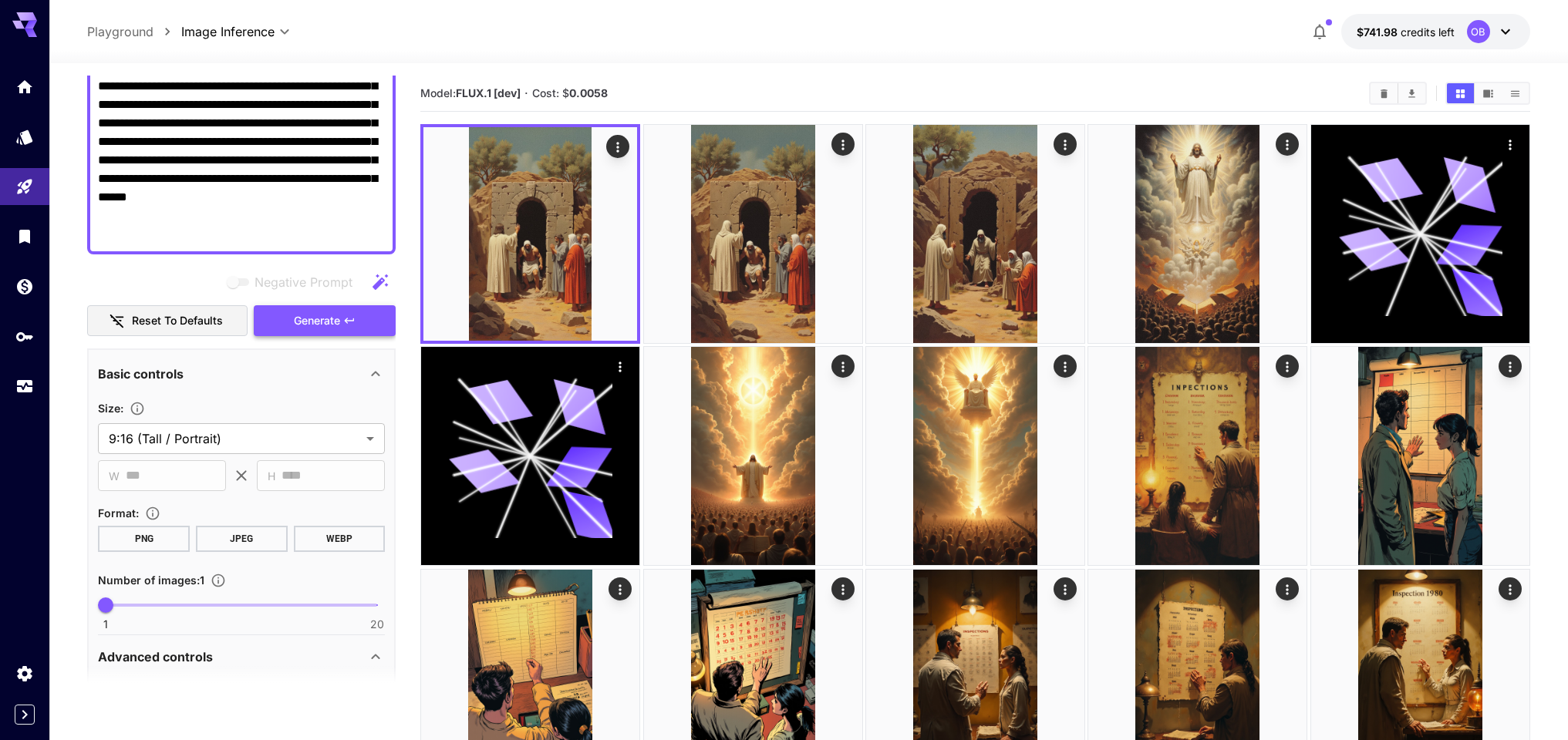
click at [317, 322] on span "Generate" at bounding box center [317, 321] width 46 height 19
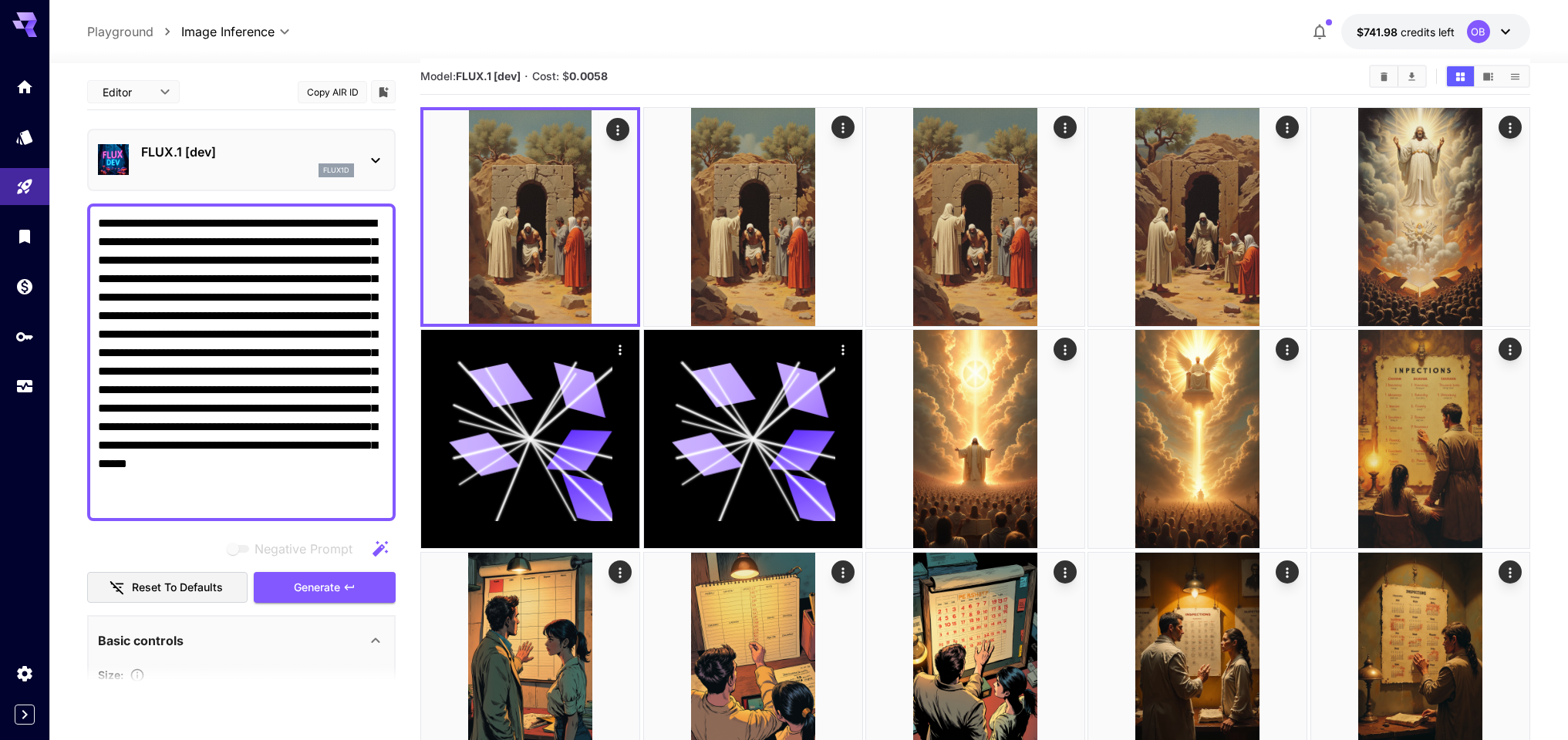
scroll to position [0, 0]
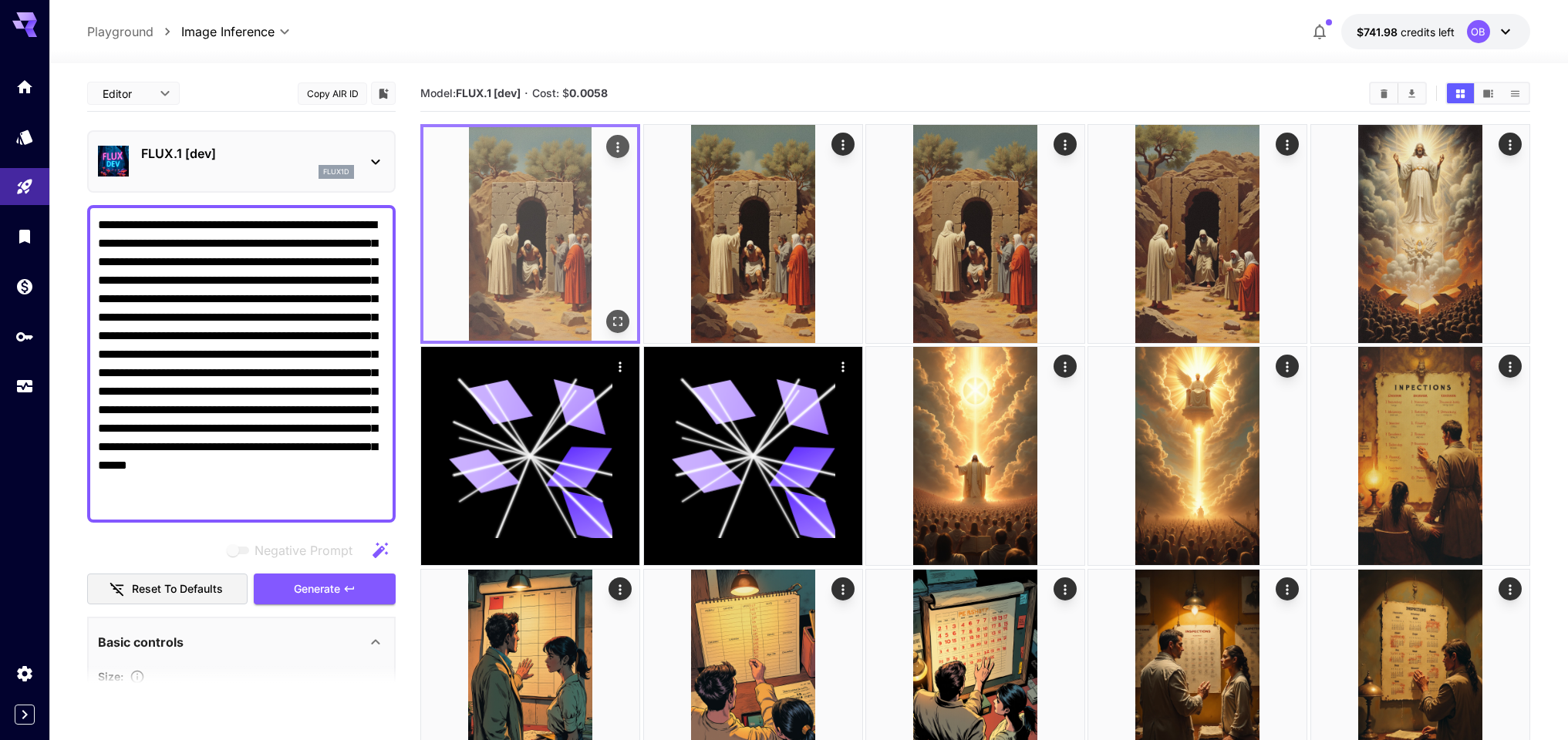
click at [617, 320] on icon "Open in fullscreen" at bounding box center [617, 321] width 15 height 15
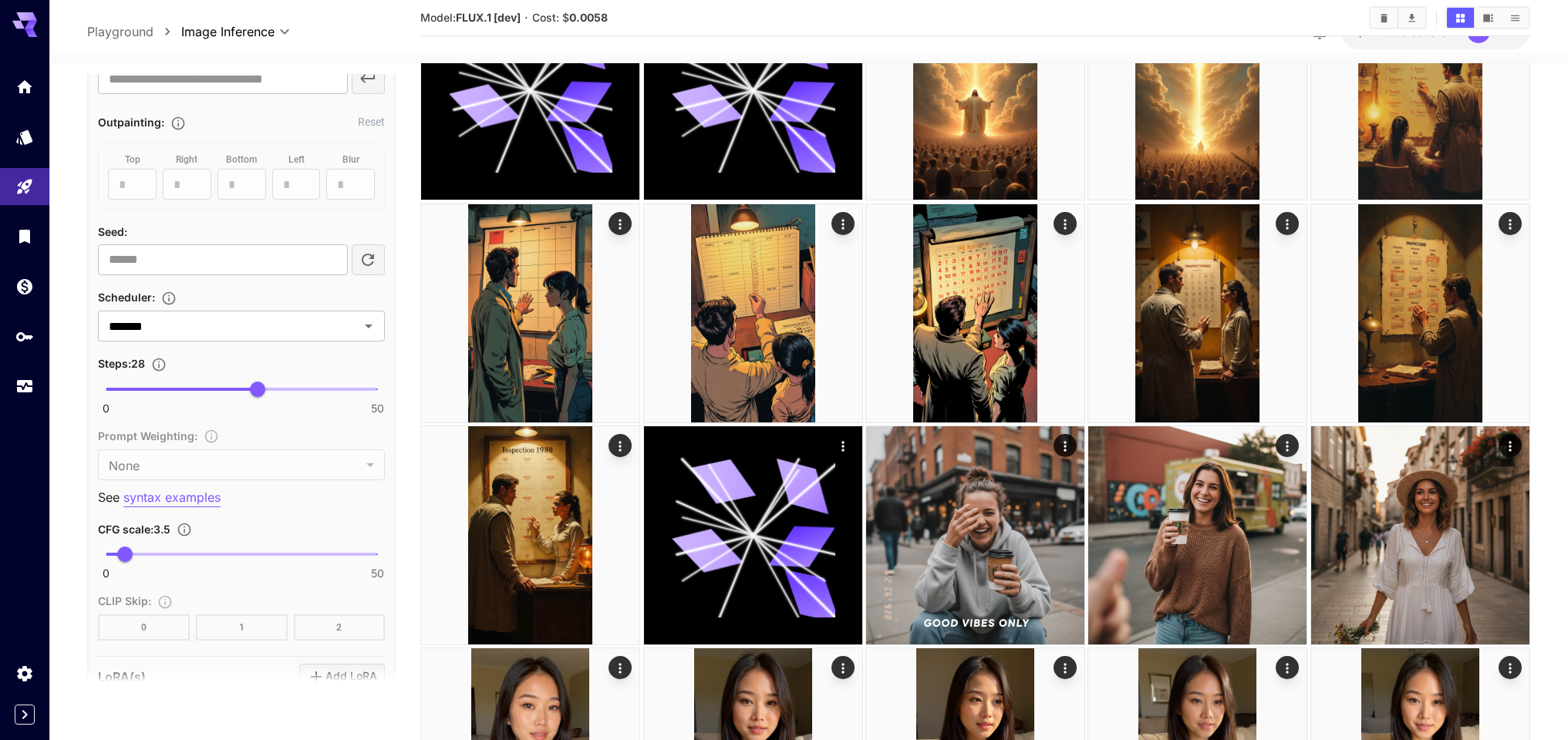
scroll to position [1065, 0]
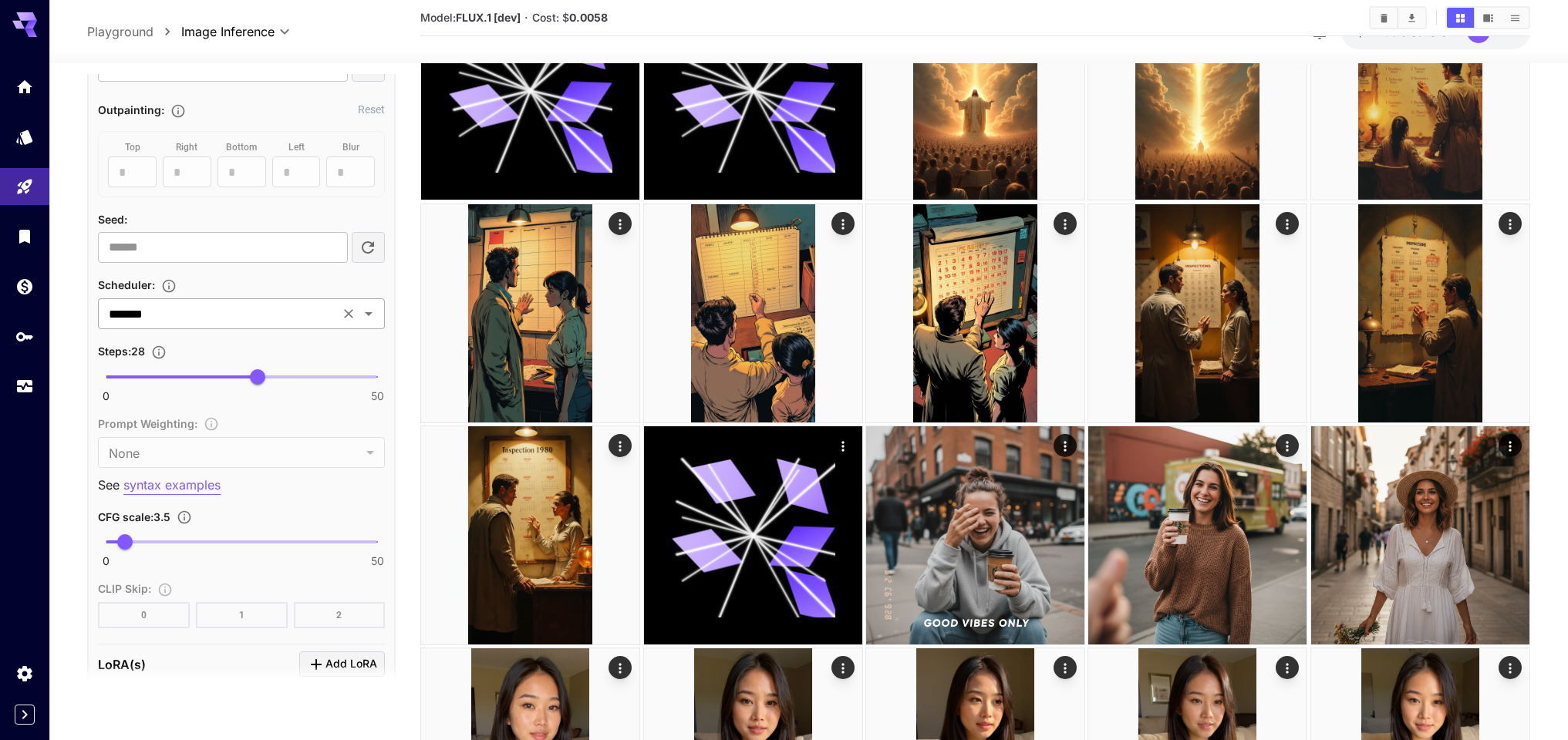
click at [244, 310] on input "*******" at bounding box center [218, 313] width 233 height 21
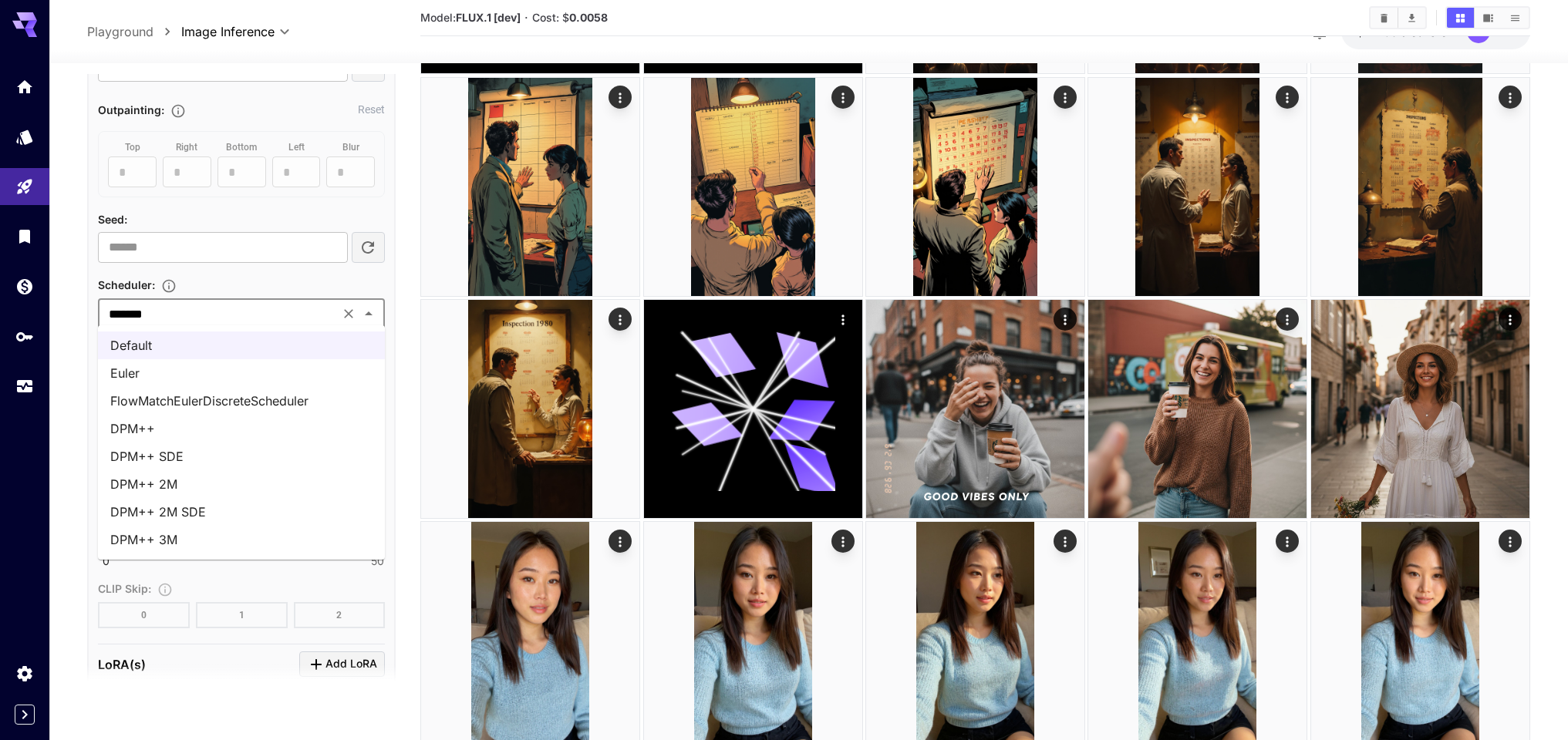
scroll to position [507, 0]
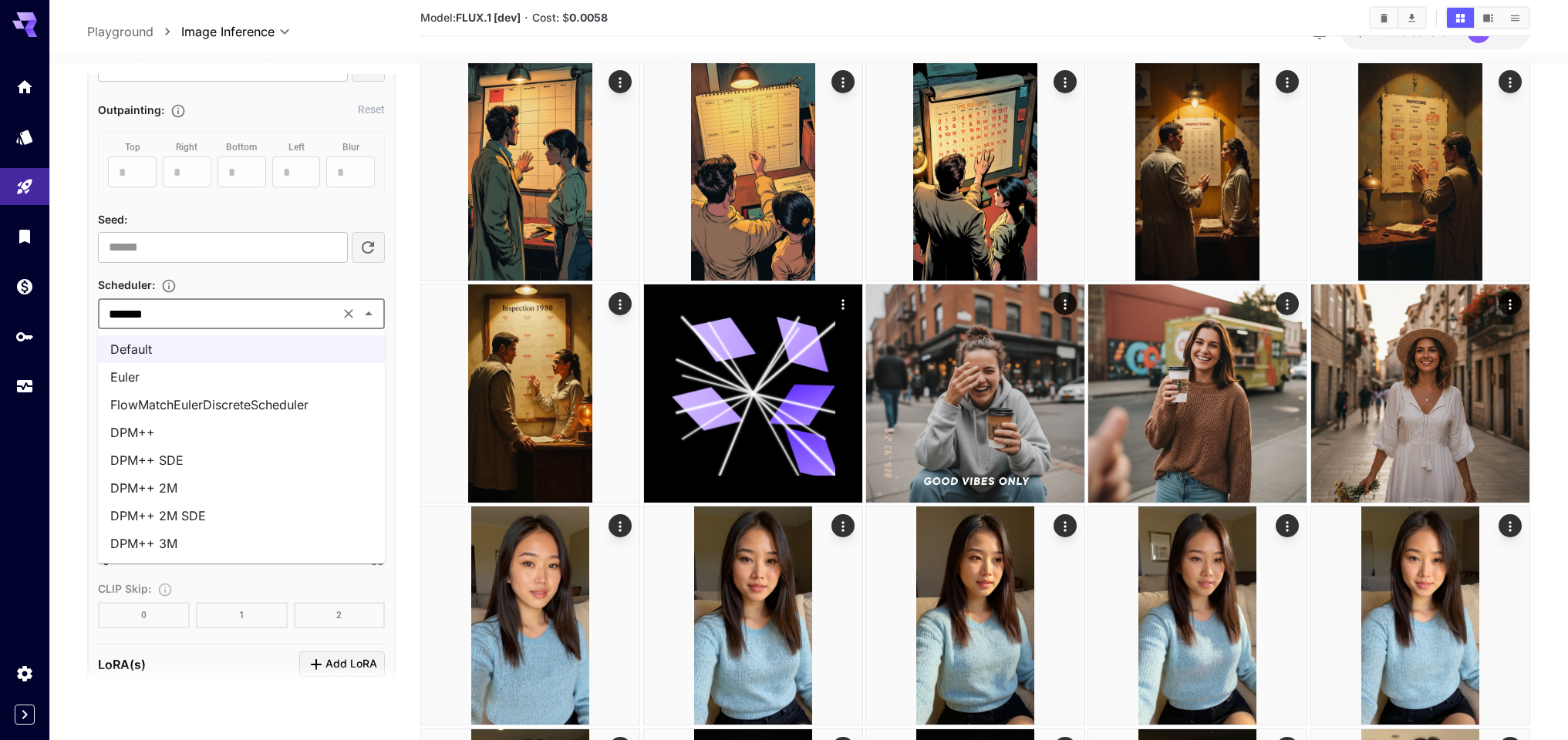
click at [270, 405] on li "FlowMatchEulerDiscreteScheduler" at bounding box center [241, 405] width 287 height 28
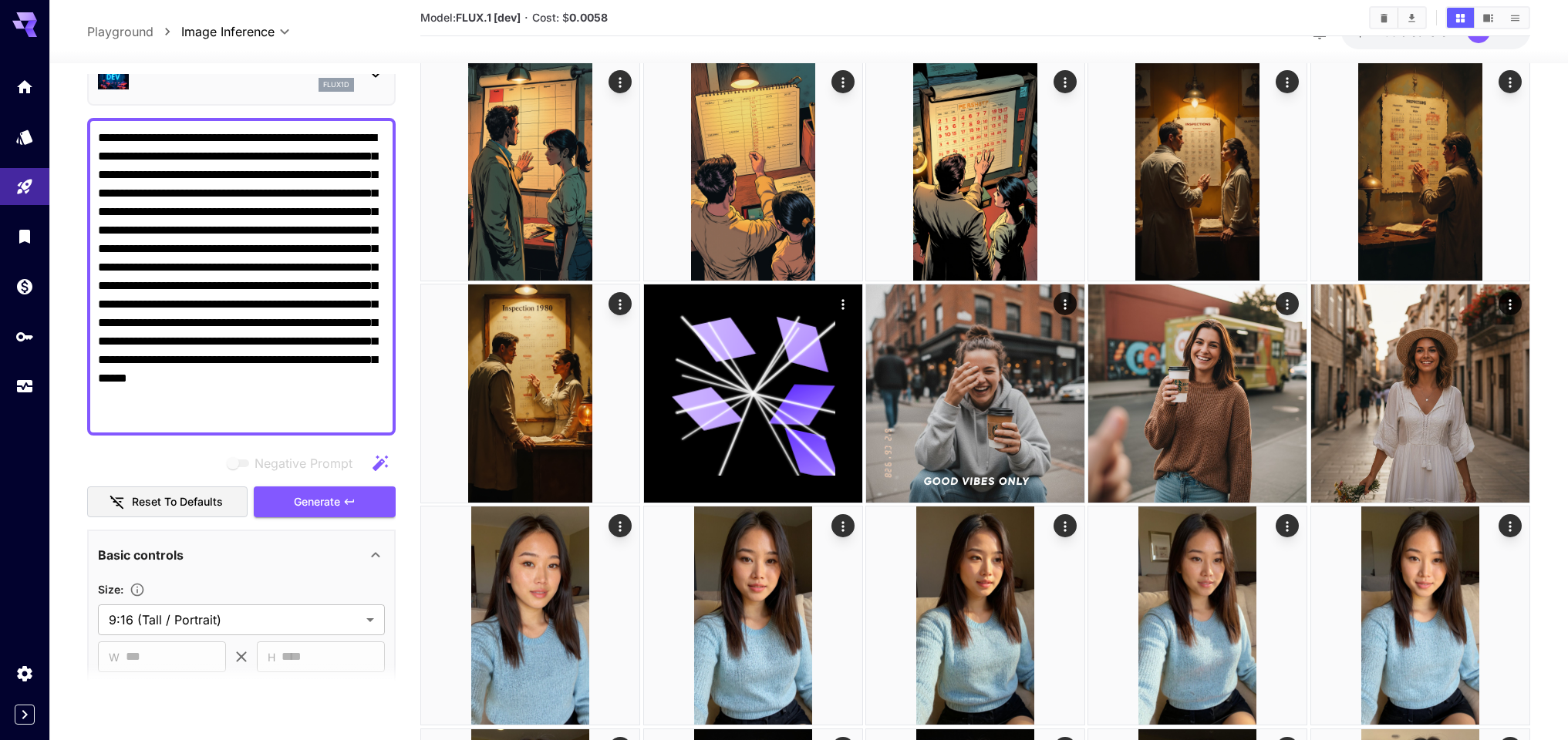
scroll to position [29, 0]
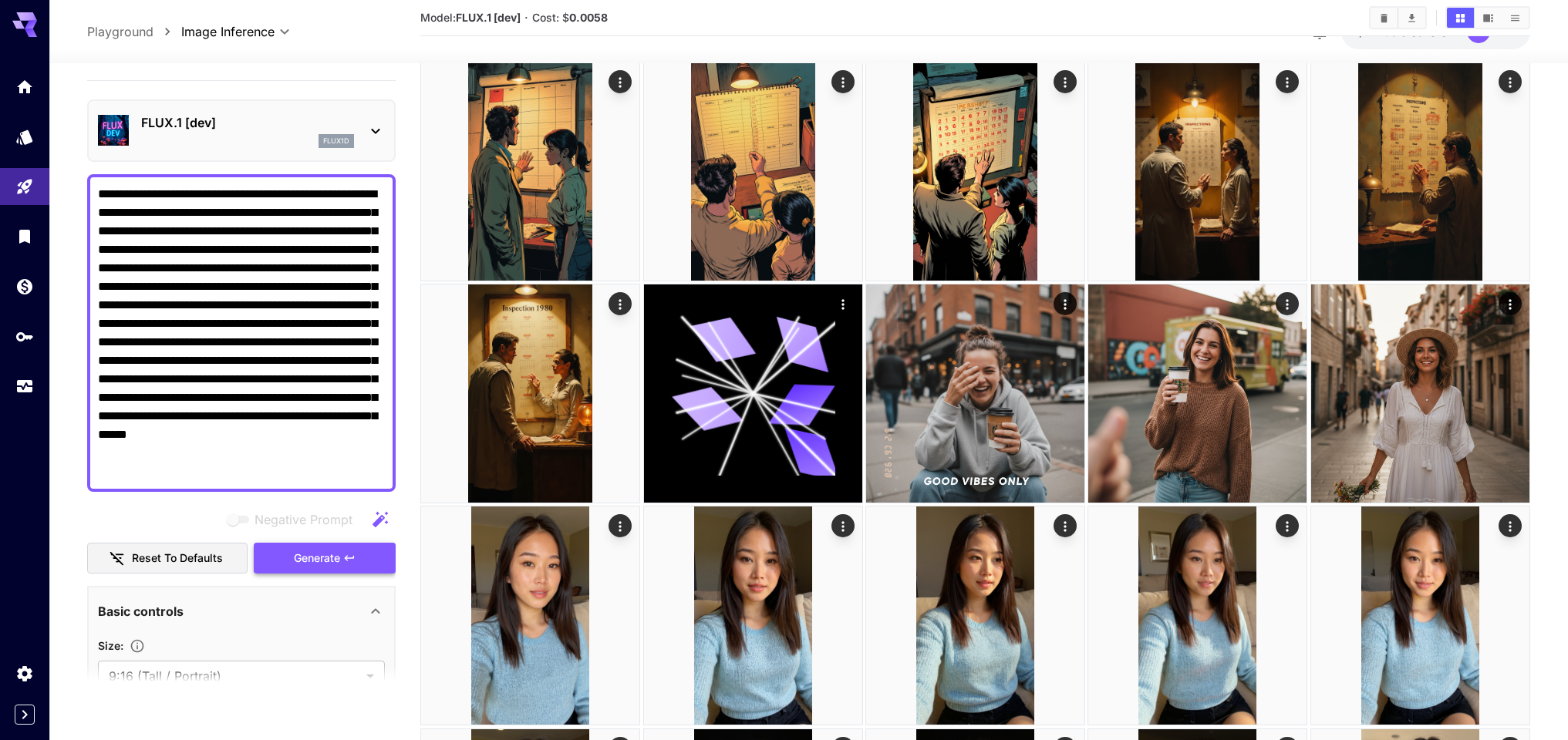
click at [337, 553] on span "Generate" at bounding box center [317, 558] width 46 height 19
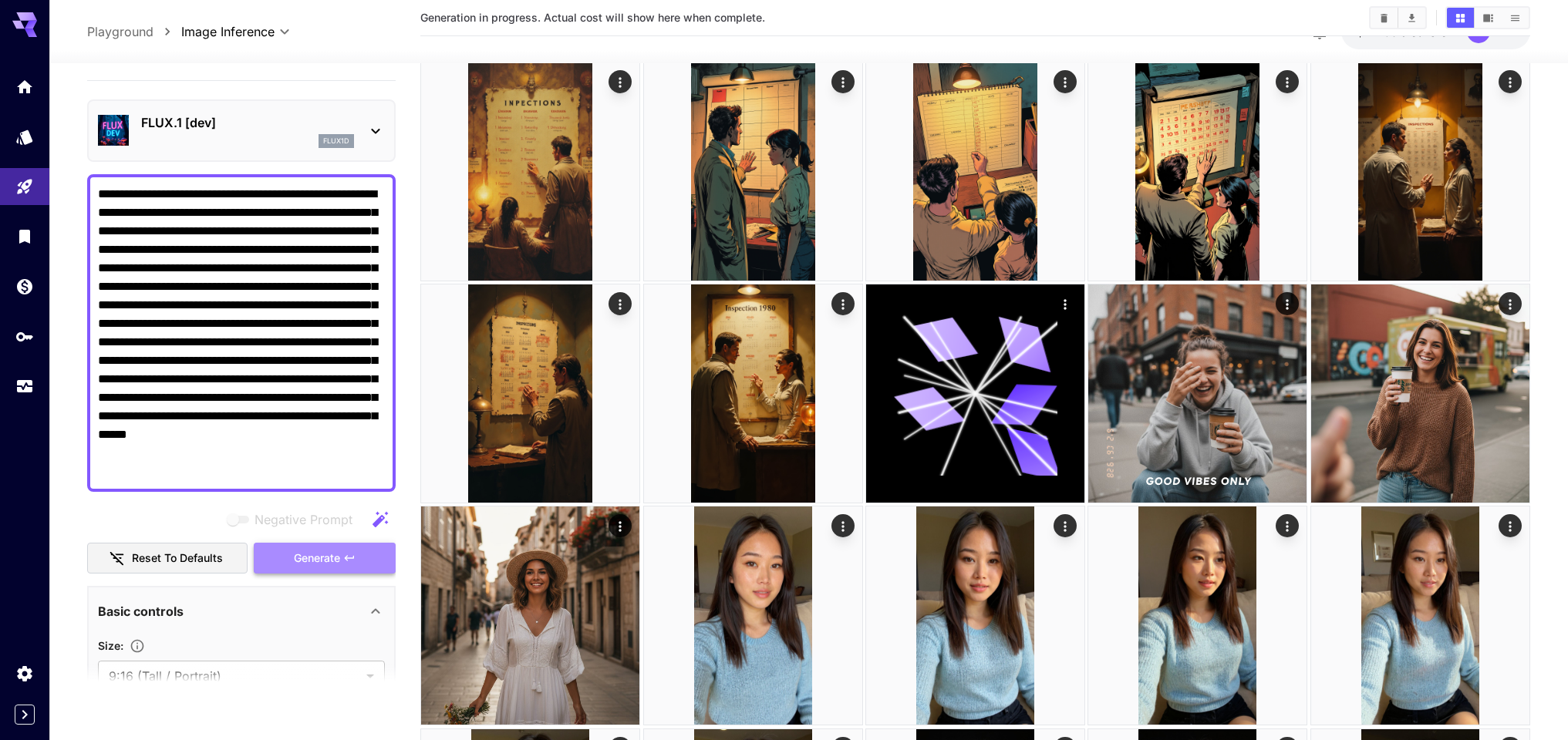
click at [337, 553] on span "Generate" at bounding box center [317, 558] width 46 height 19
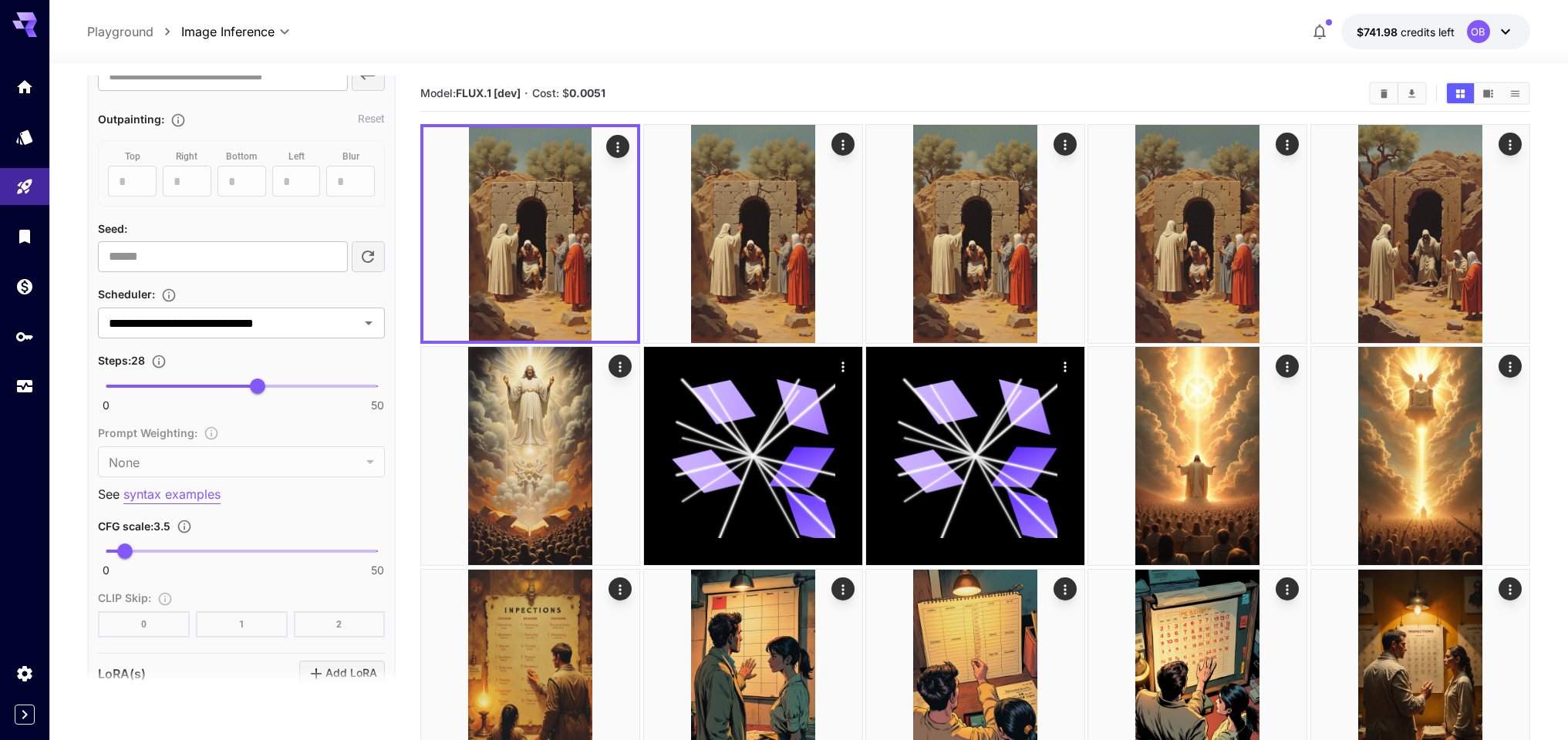
scroll to position [1059, 0]
click at [198, 306] on div "**********" at bounding box center [241, 321] width 287 height 31
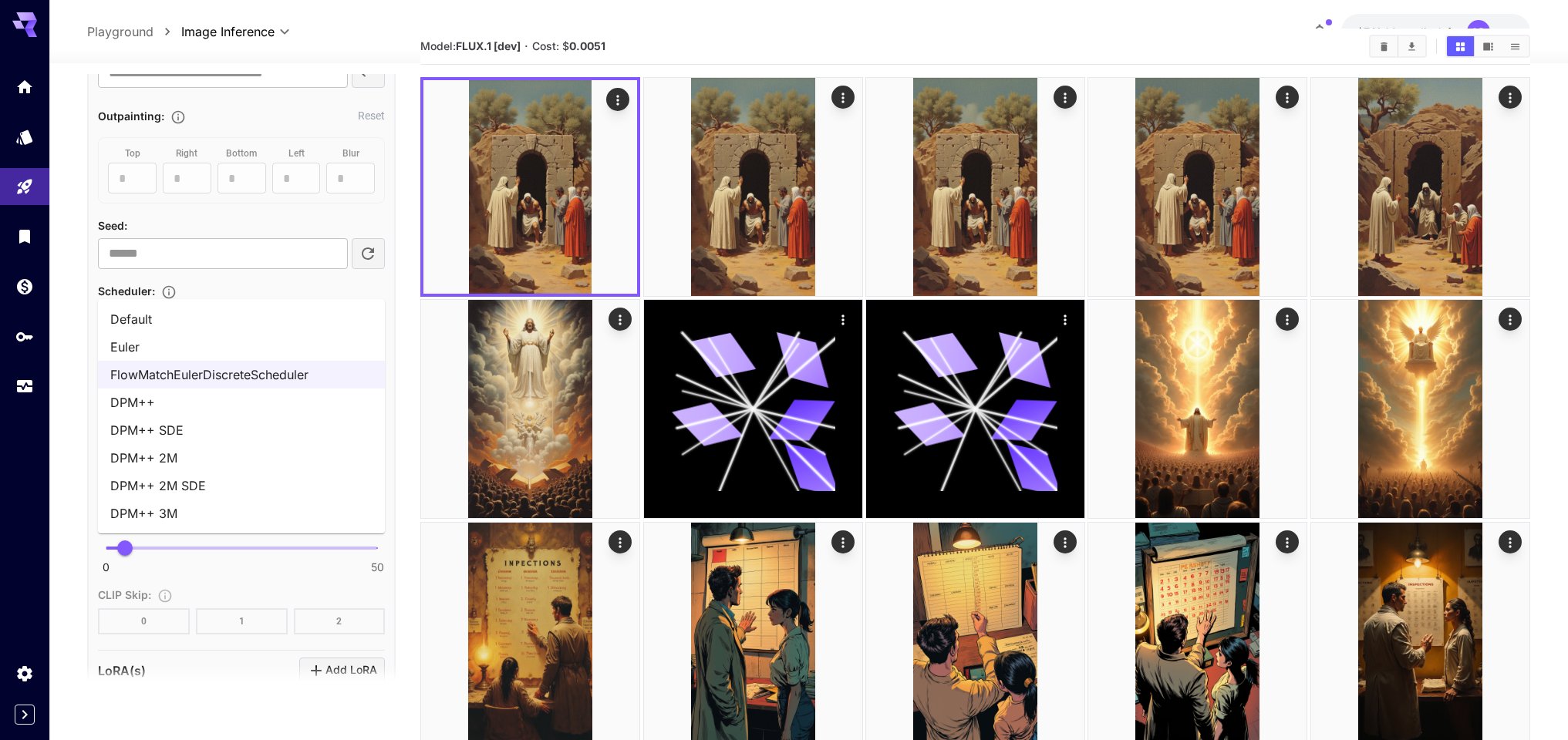
scroll to position [142, 0]
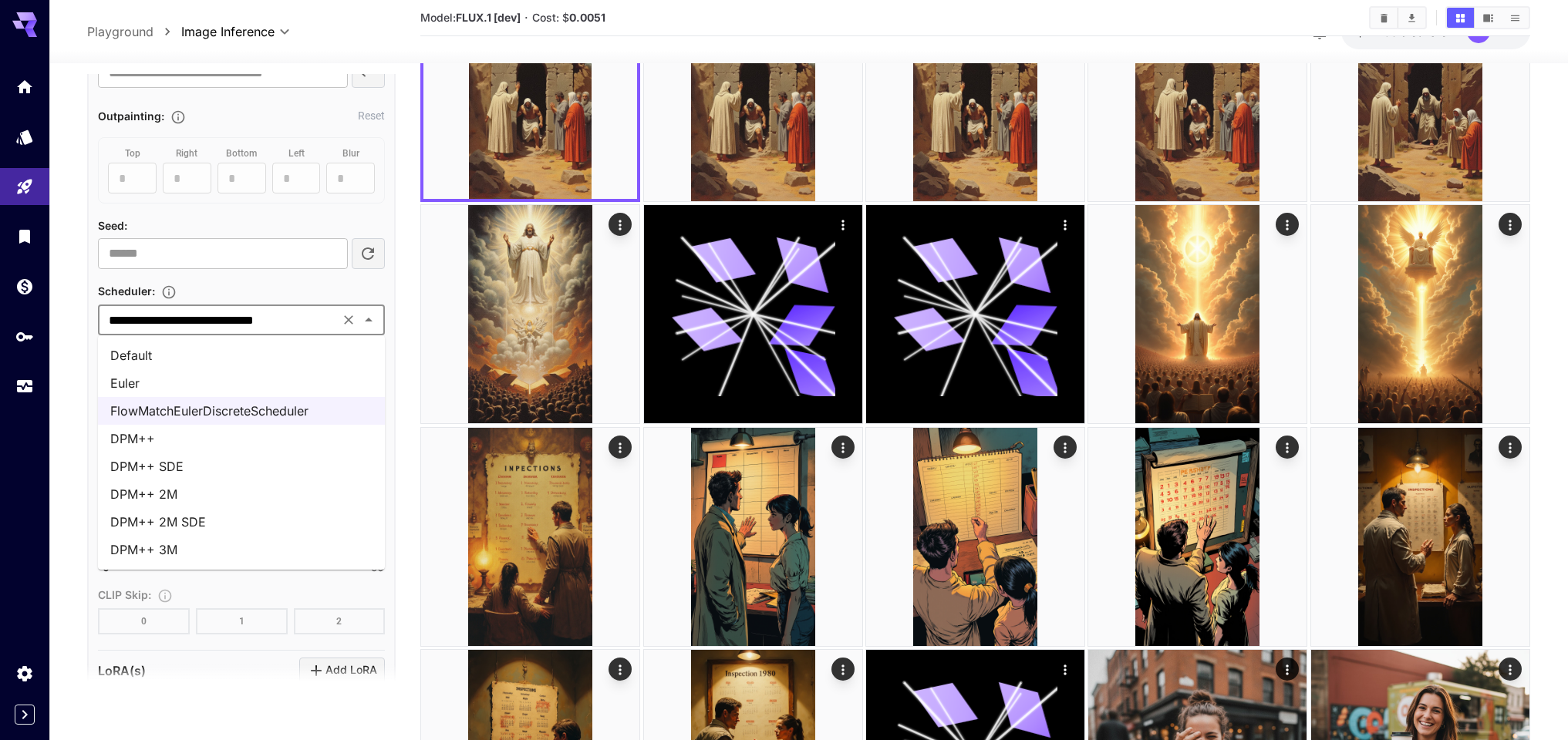
click at [158, 389] on li "Euler" at bounding box center [241, 382] width 287 height 28
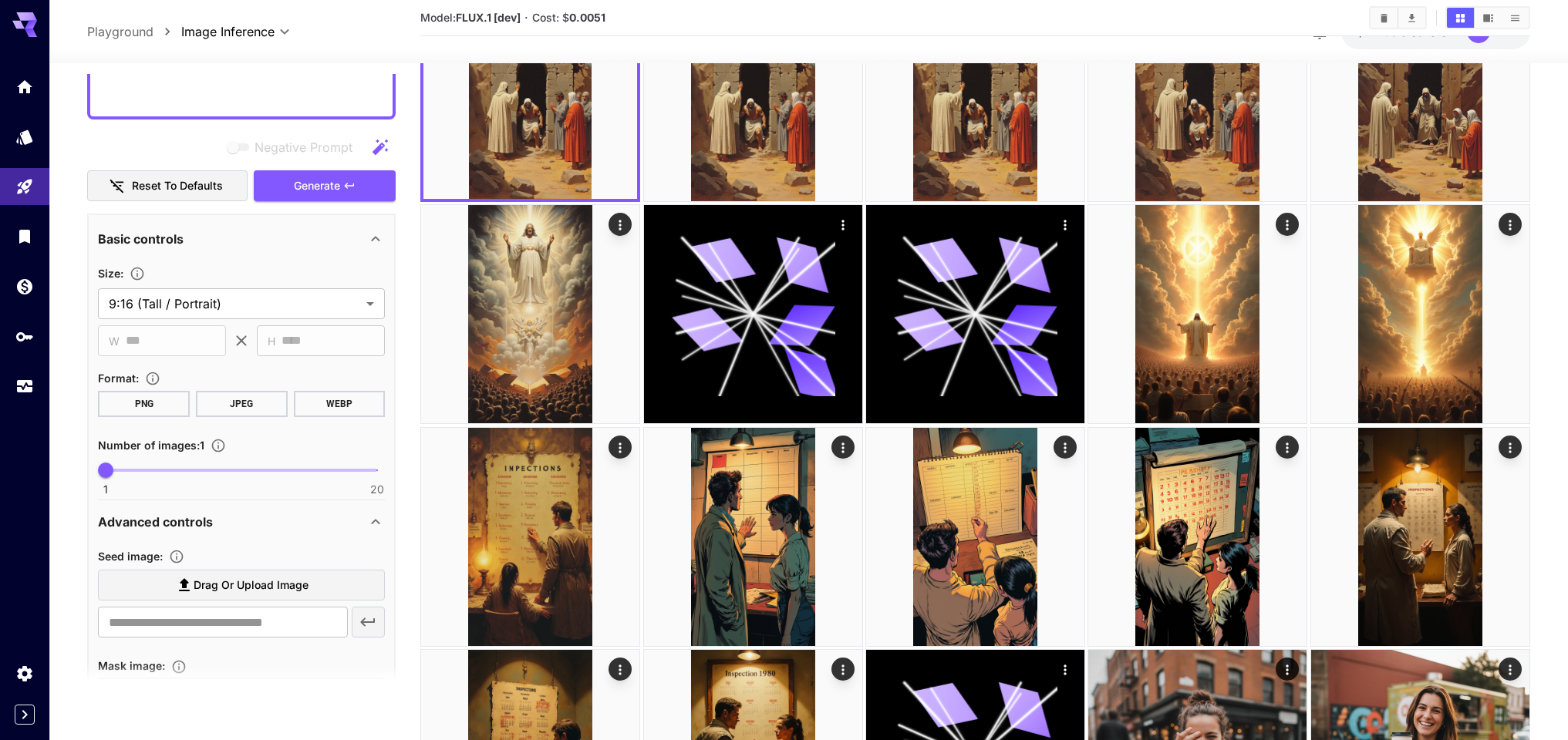
scroll to position [377, 0]
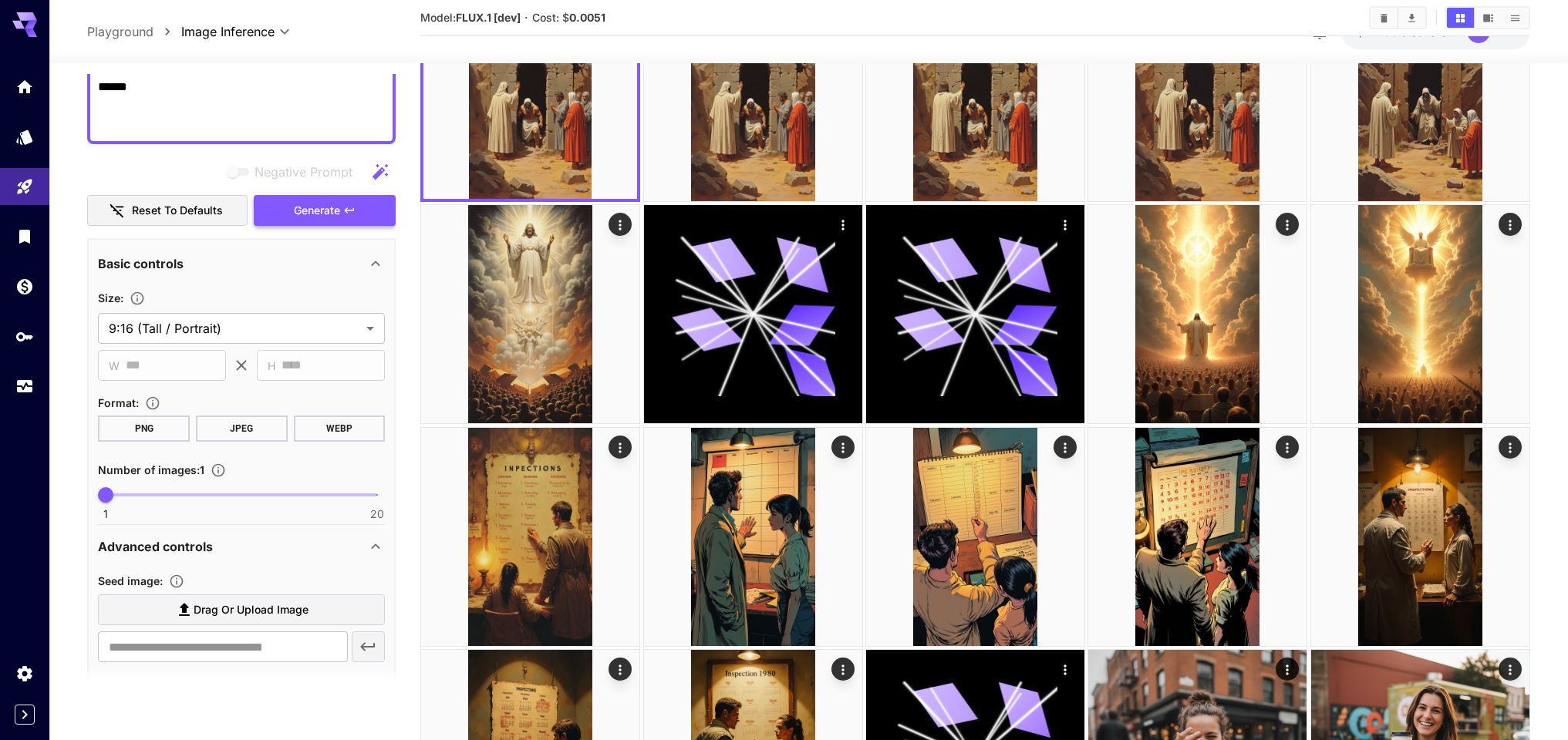
click at [300, 217] on span "Generate" at bounding box center [317, 211] width 46 height 19
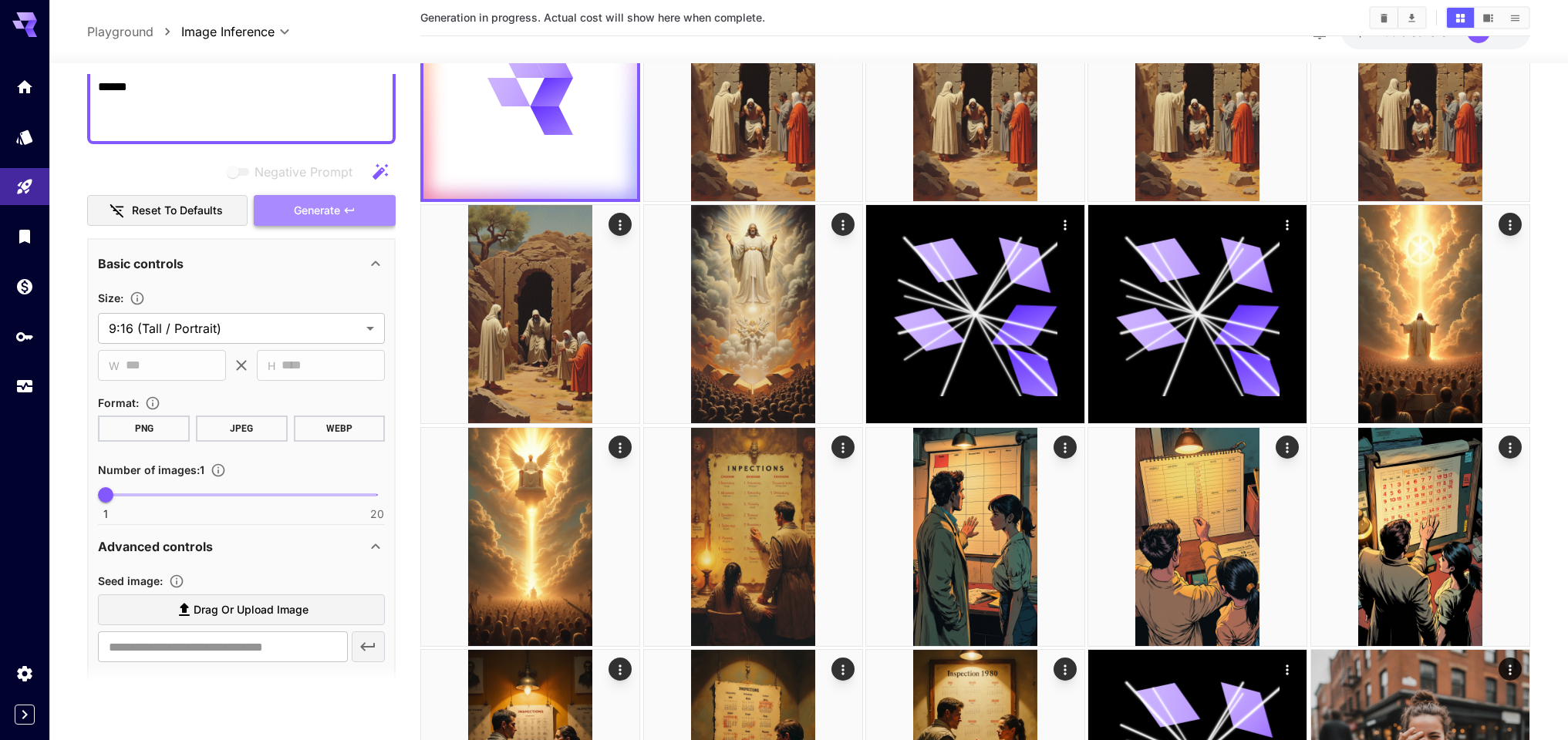
click at [300, 217] on span "Generate" at bounding box center [317, 211] width 46 height 19
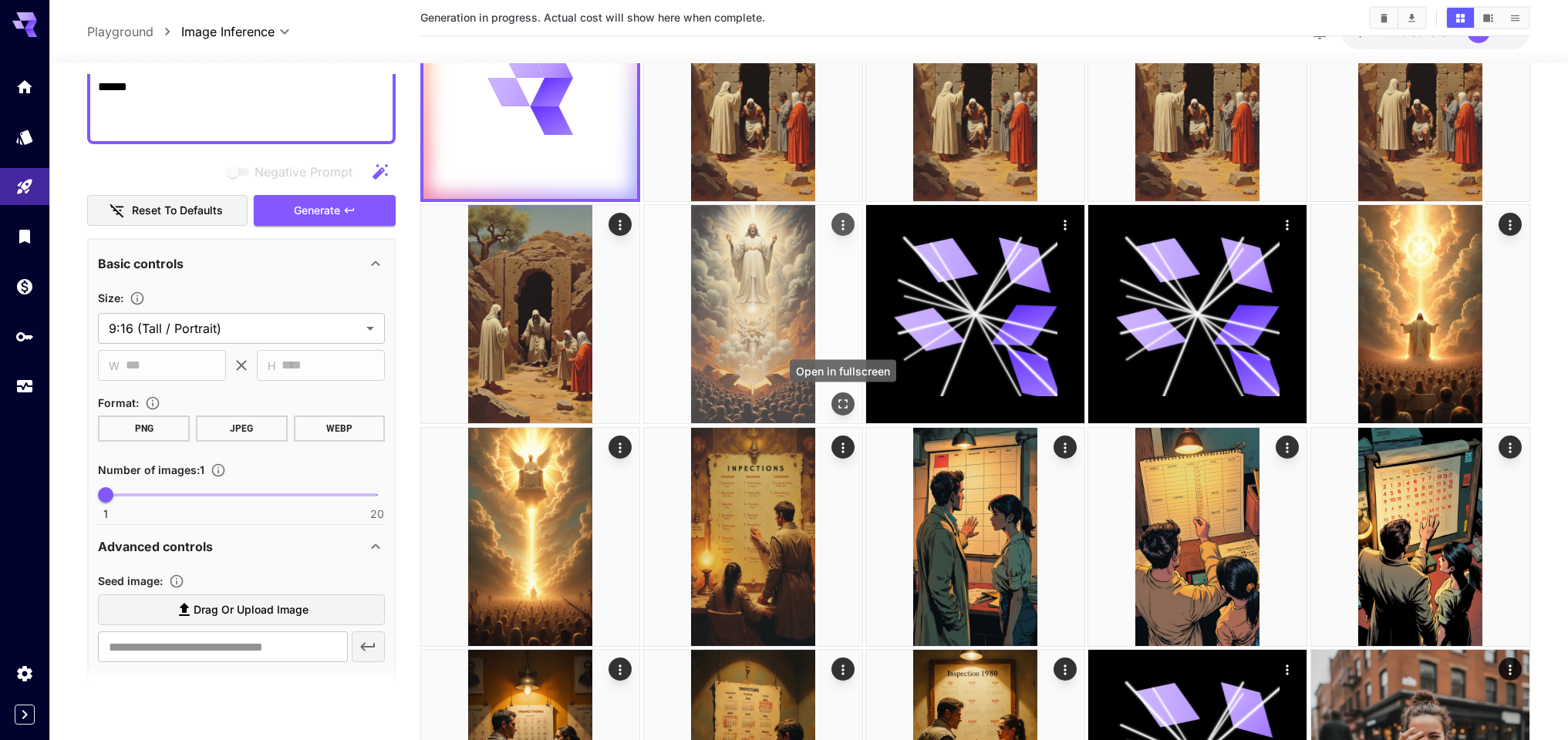
click at [839, 402] on icon "Open in fullscreen" at bounding box center [842, 404] width 15 height 15
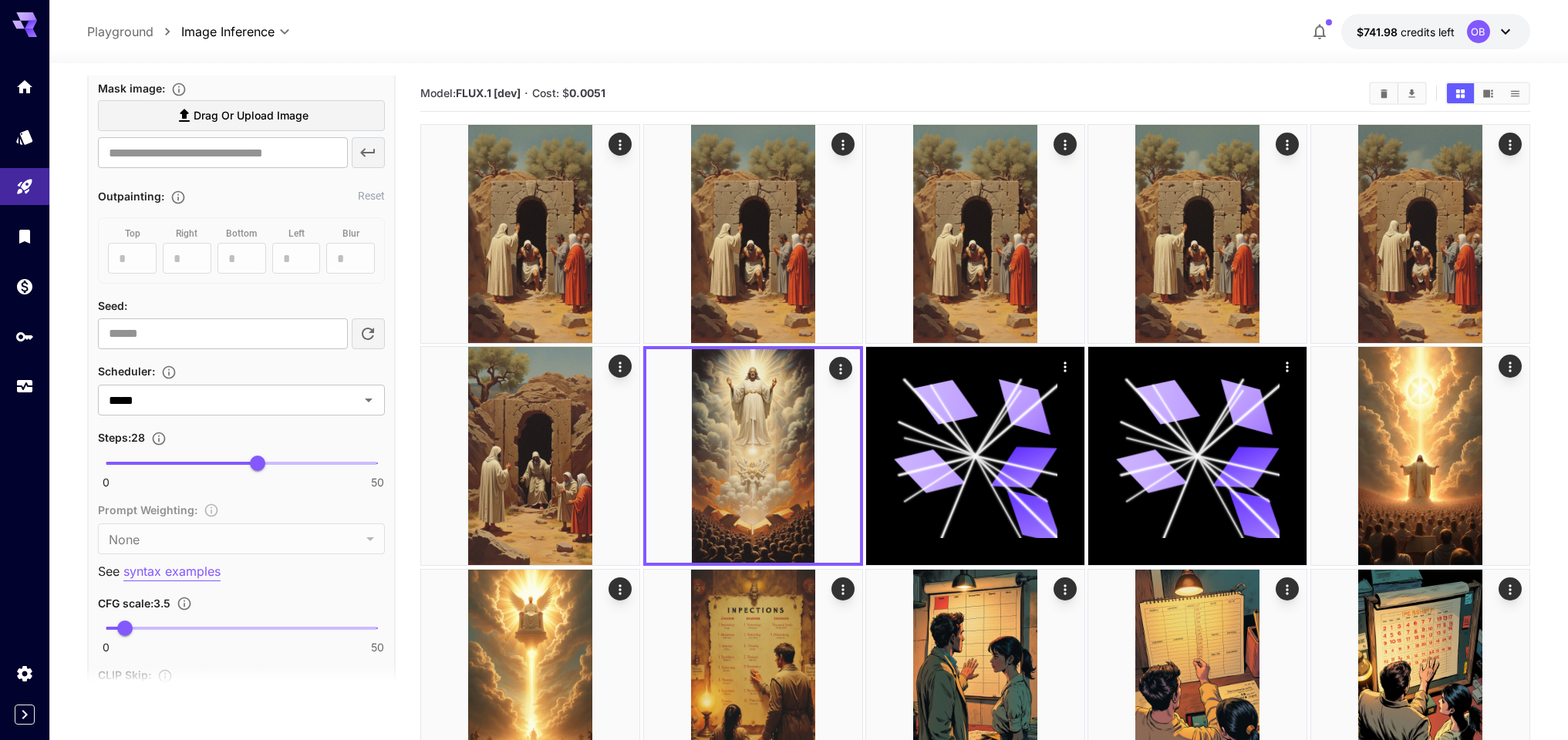
scroll to position [1000, 0]
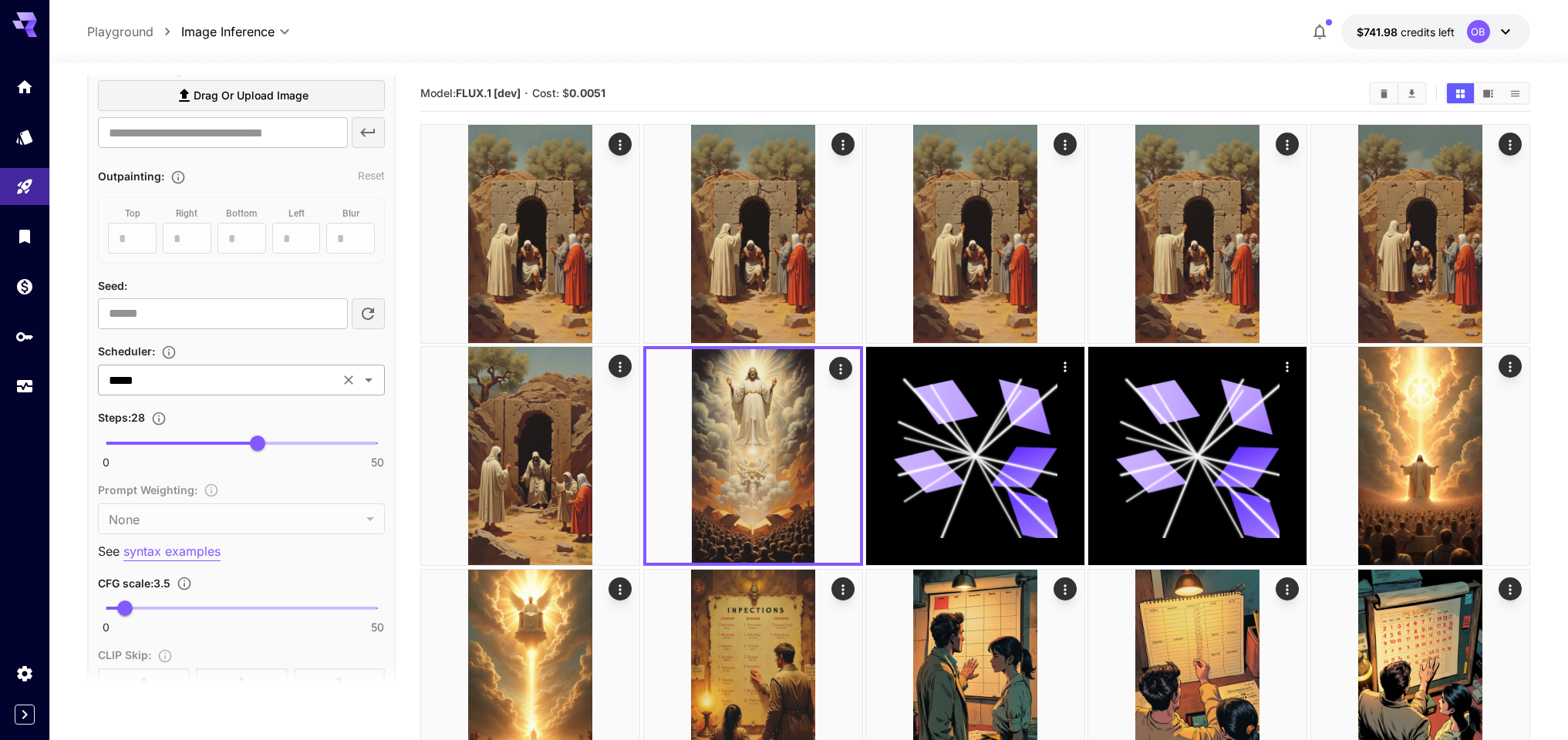
click at [214, 382] on input "*****" at bounding box center [218, 379] width 233 height 21
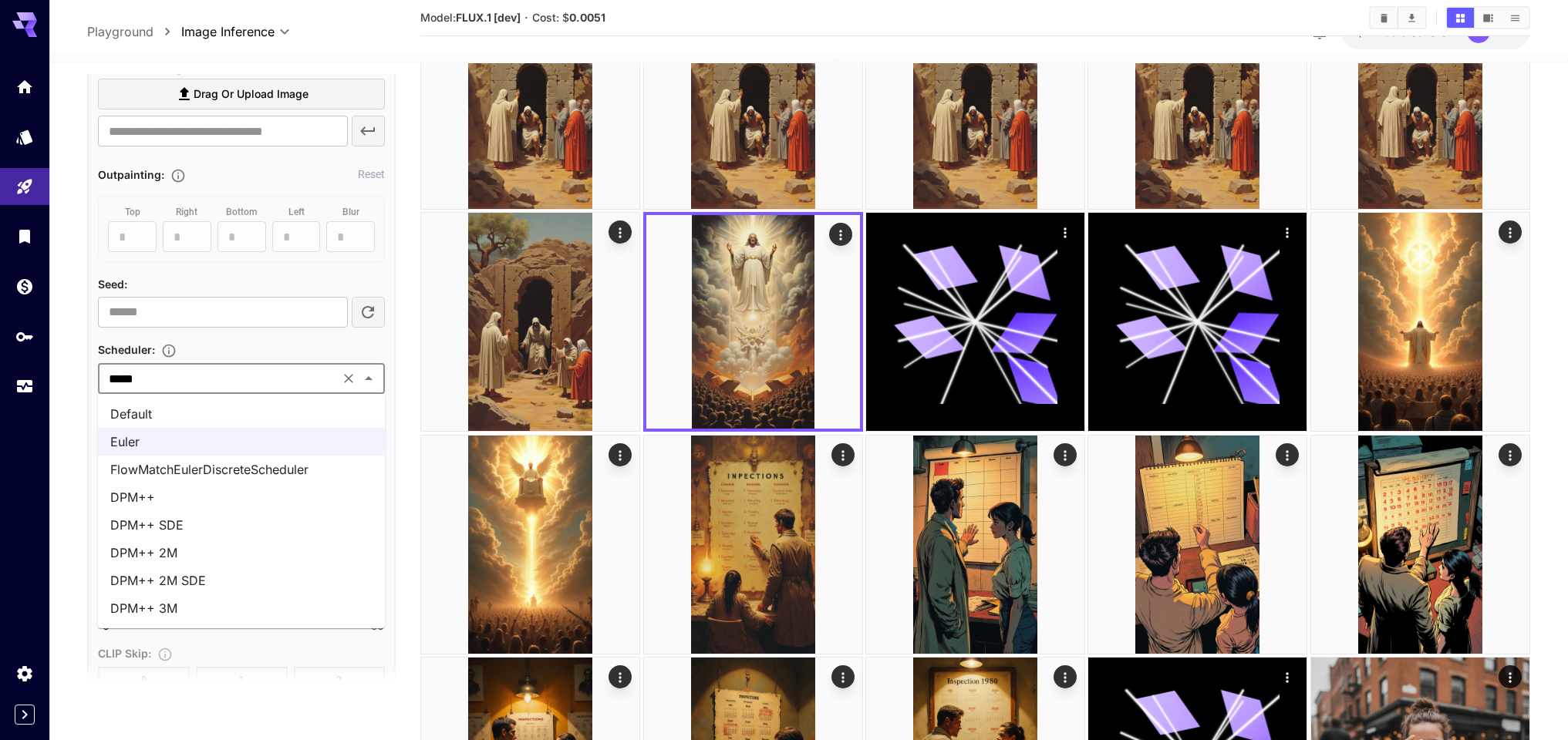
scroll to position [144, 0]
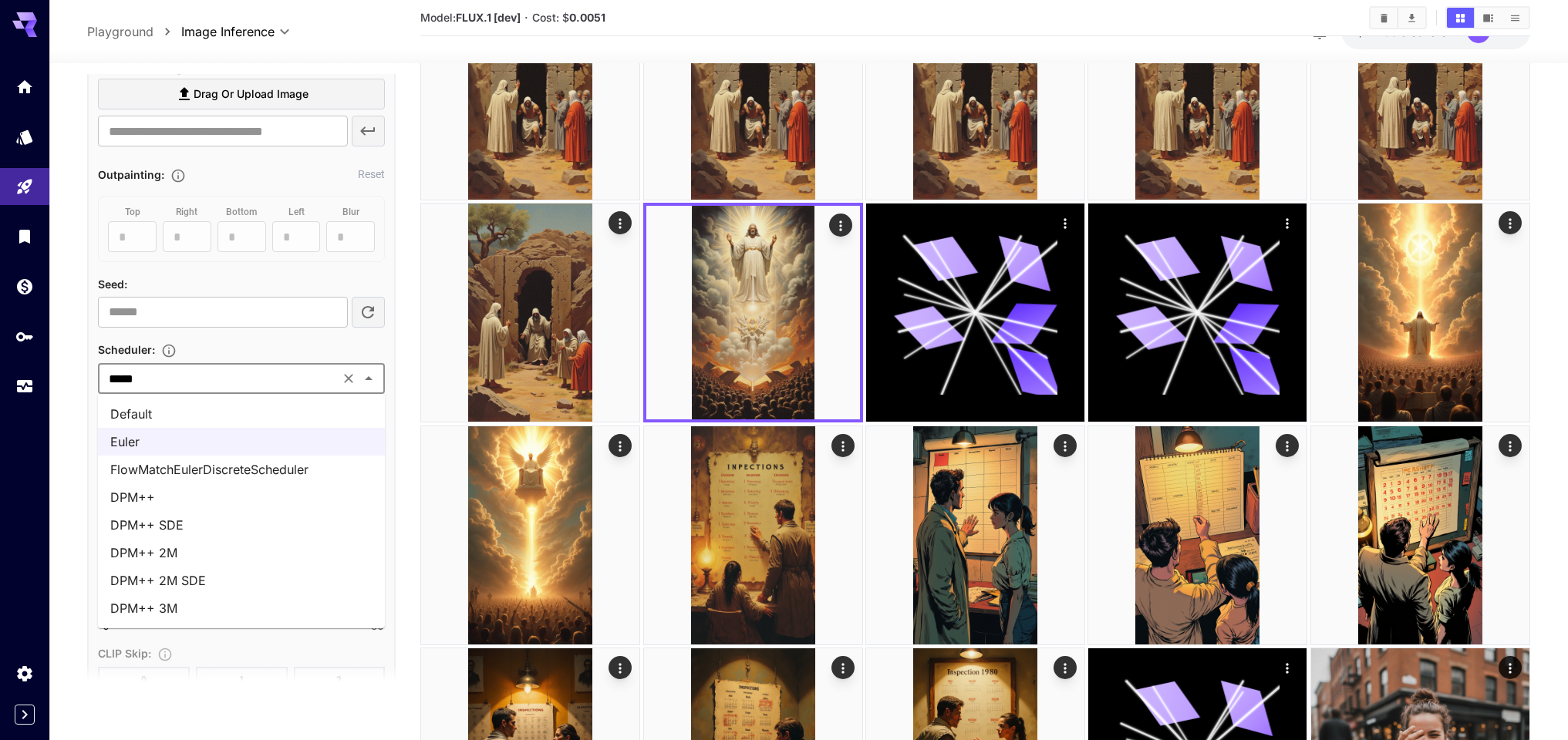
click at [215, 373] on input "*****" at bounding box center [218, 378] width 233 height 21
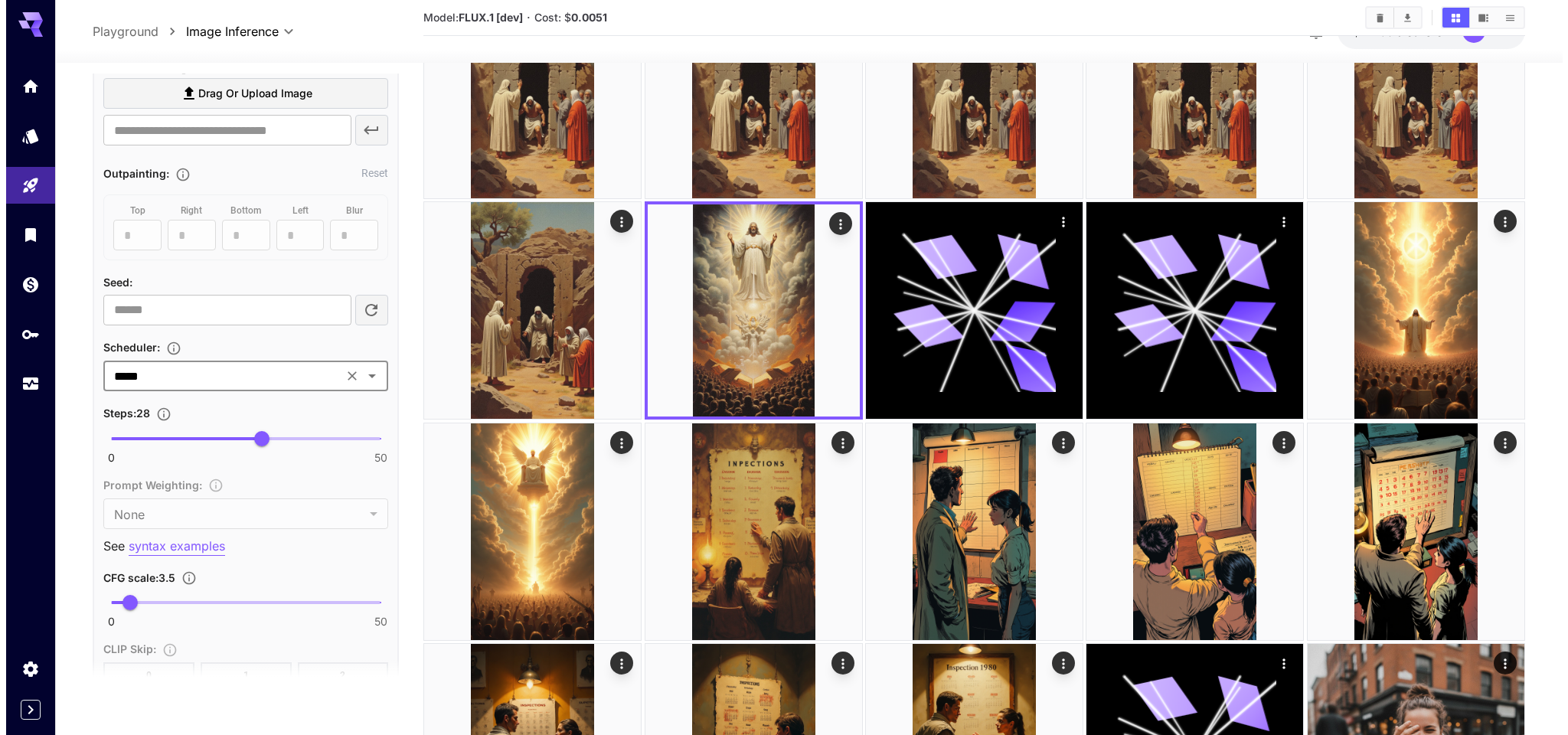
scroll to position [0, 0]
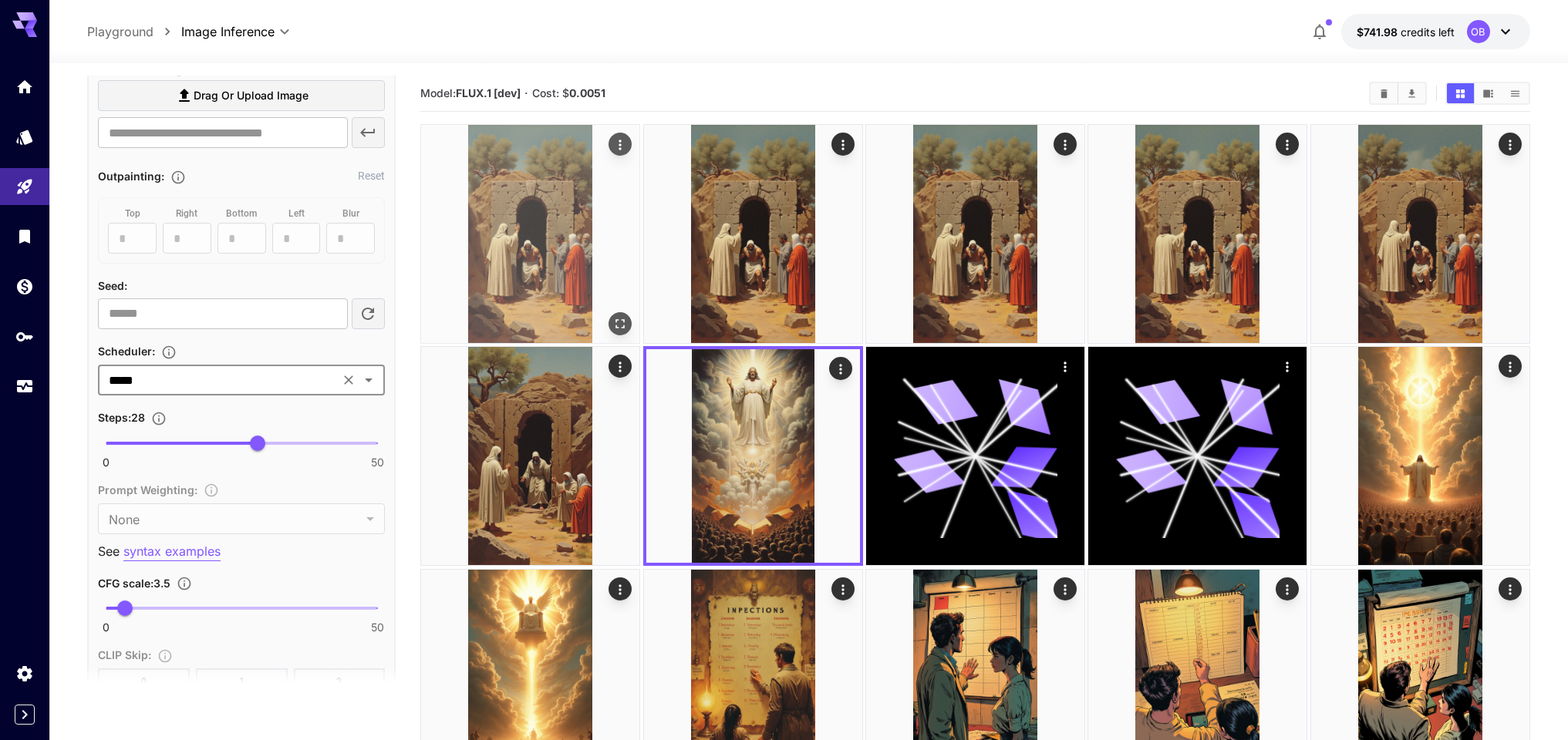
click at [557, 160] on img at bounding box center [530, 233] width 218 height 218
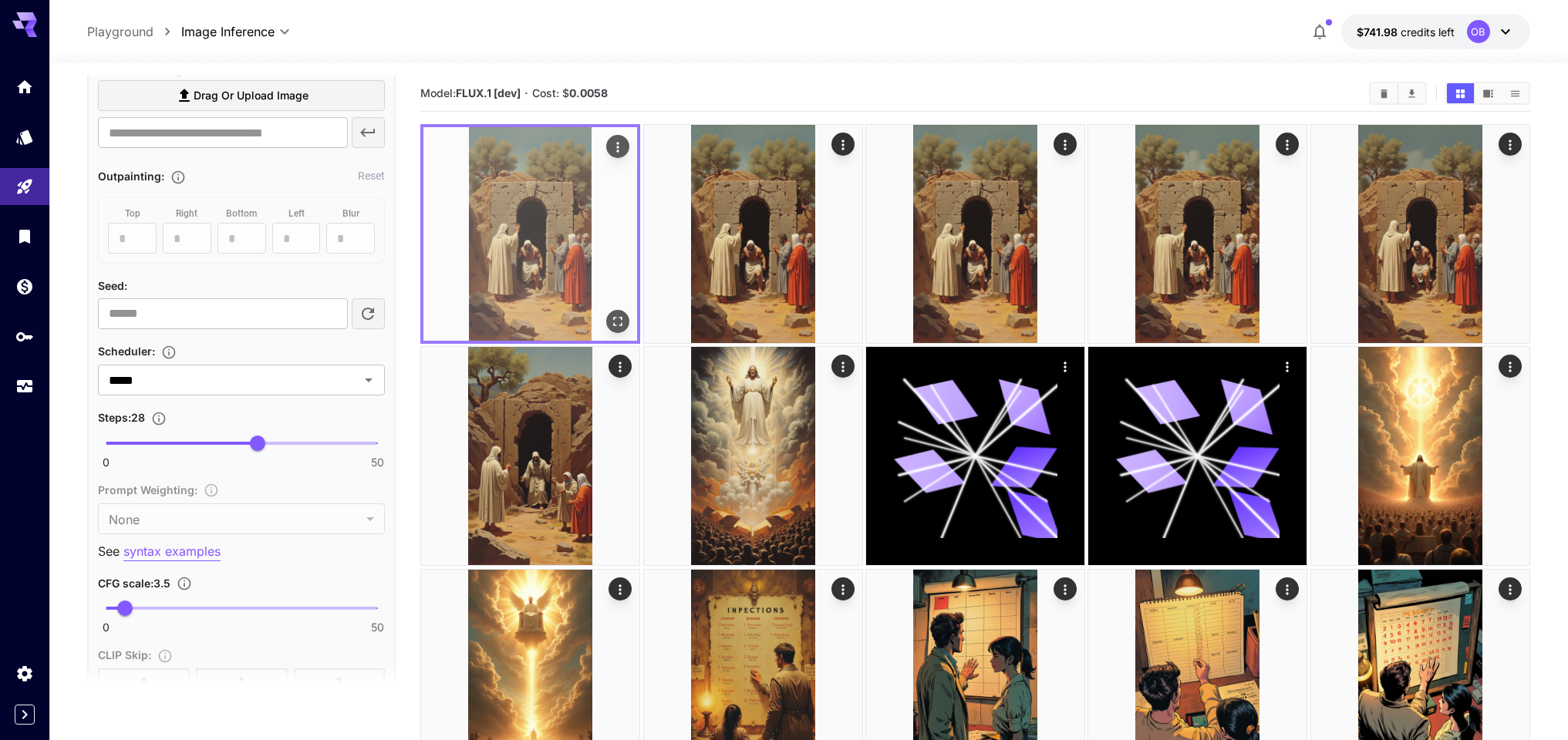
click at [617, 317] on icon "Open in fullscreen" at bounding box center [617, 321] width 15 height 15
